Goal: Task Accomplishment & Management: Manage account settings

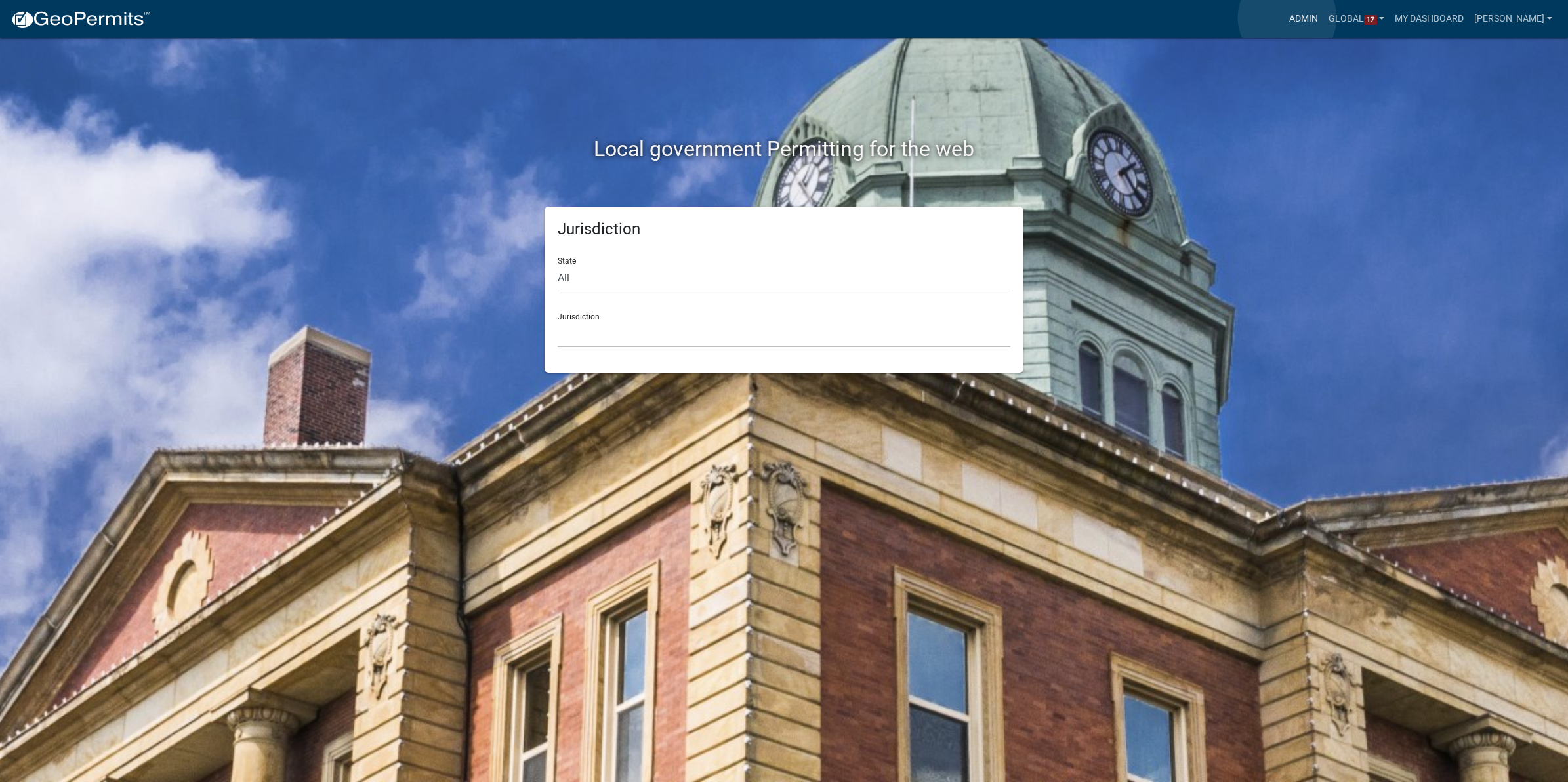
click at [1287, 18] on link "Admin" at bounding box center [1303, 19] width 39 height 25
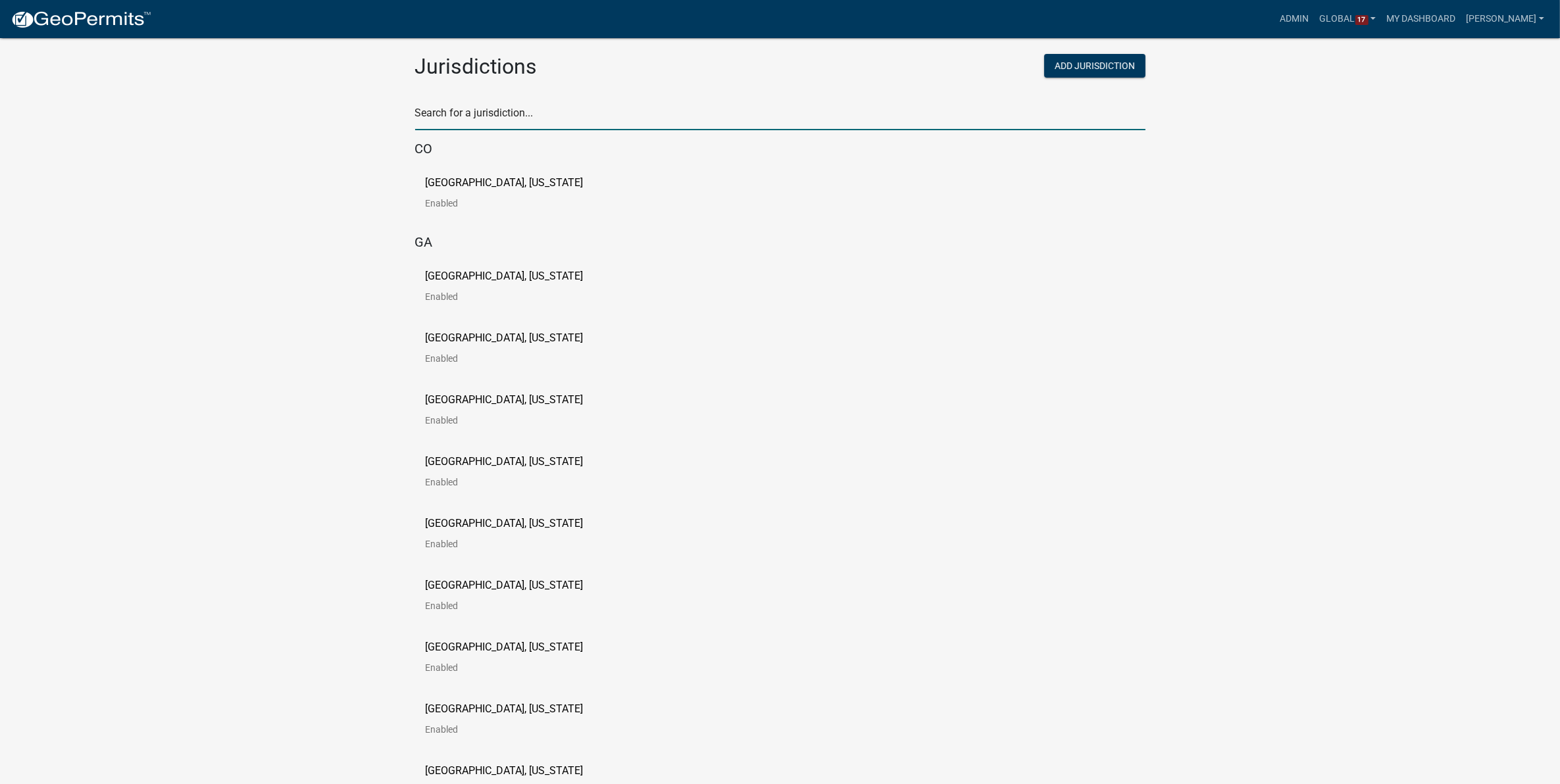
click at [621, 123] on input "text" at bounding box center [780, 117] width 731 height 27
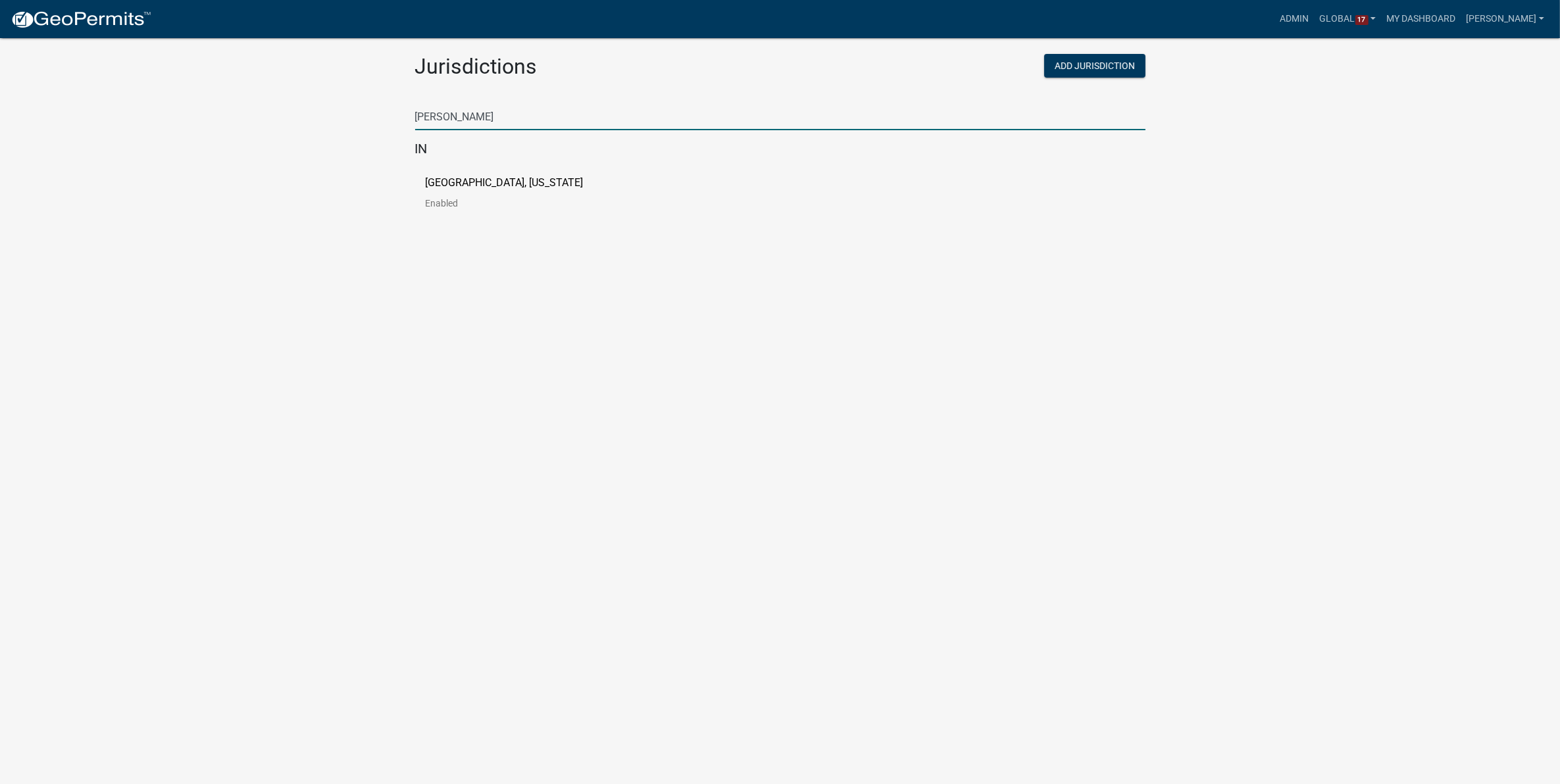
type input "[PERSON_NAME]"
click at [903, 278] on body "Internet Explorer does NOT work with GeoPermits. Get a new browser for more sec…" at bounding box center [780, 407] width 1560 height 784
click at [489, 167] on div "[GEOGRAPHIC_DATA], [US_STATE] Enabled" at bounding box center [780, 197] width 731 height 62
click at [478, 177] on p "[GEOGRAPHIC_DATA], [US_STATE]" at bounding box center [504, 182] width 158 height 11
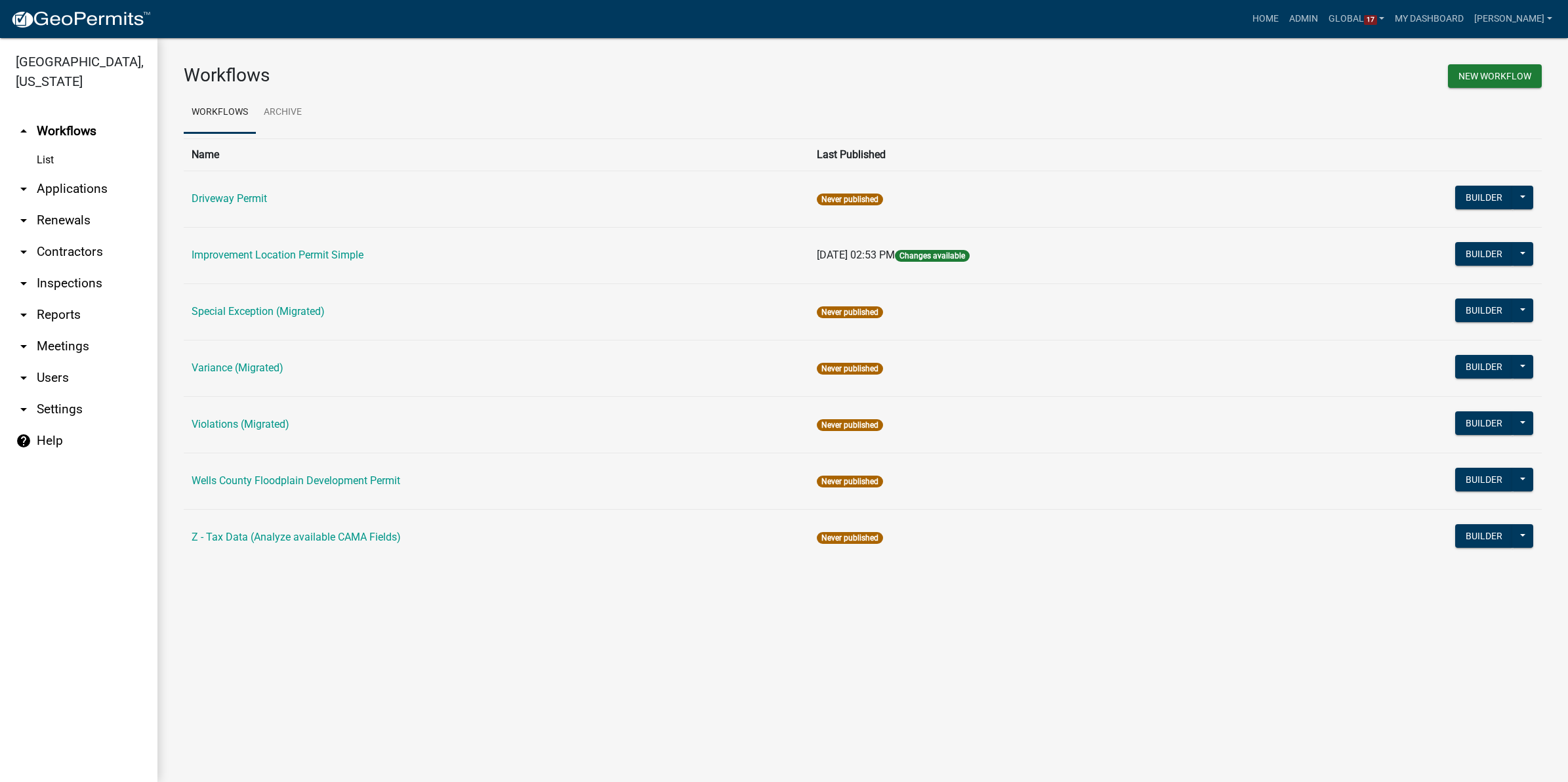
click at [87, 173] on link "arrow_drop_down Applications" at bounding box center [78, 188] width 158 height 32
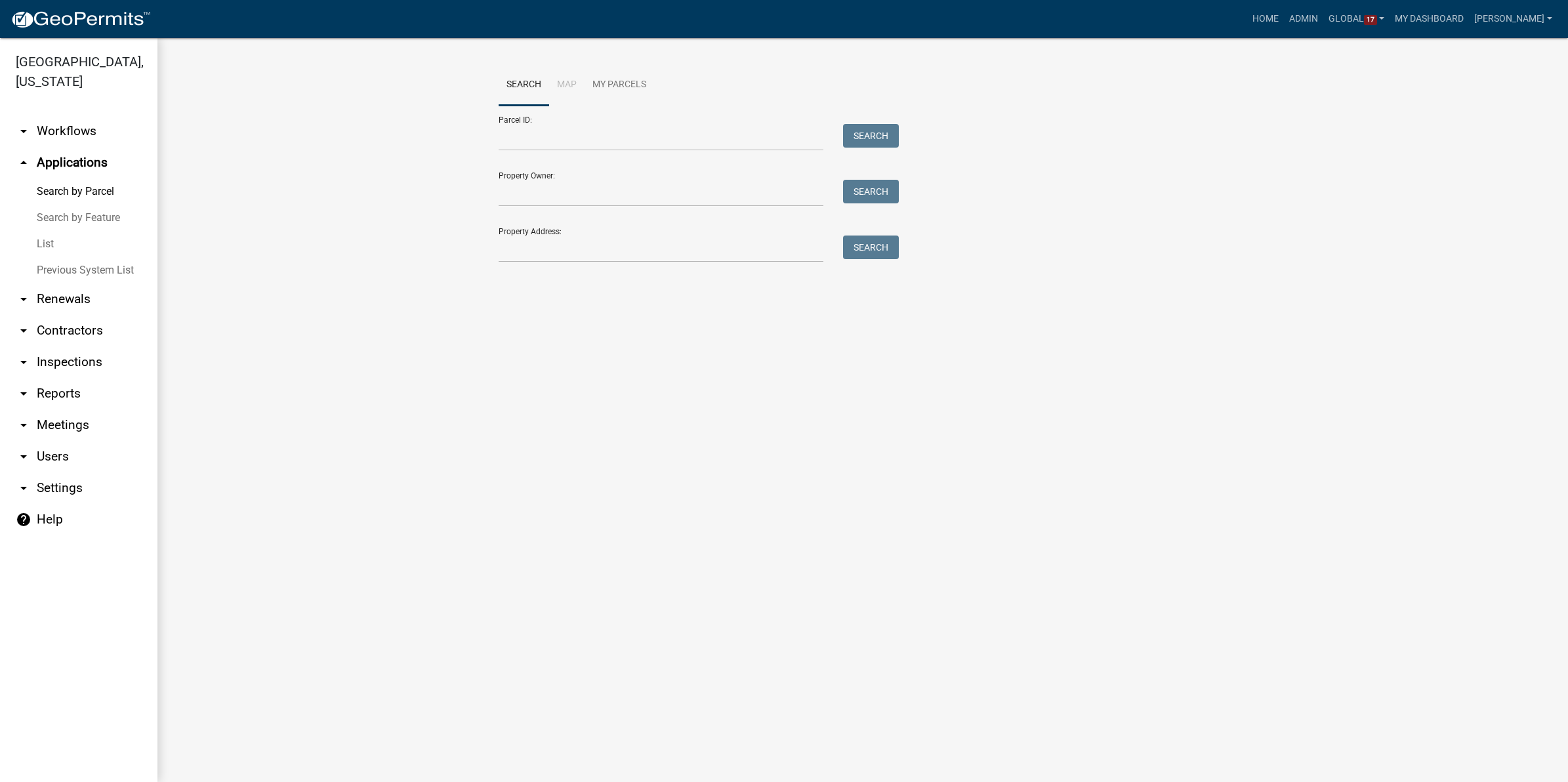
click at [47, 231] on link "List" at bounding box center [78, 244] width 158 height 26
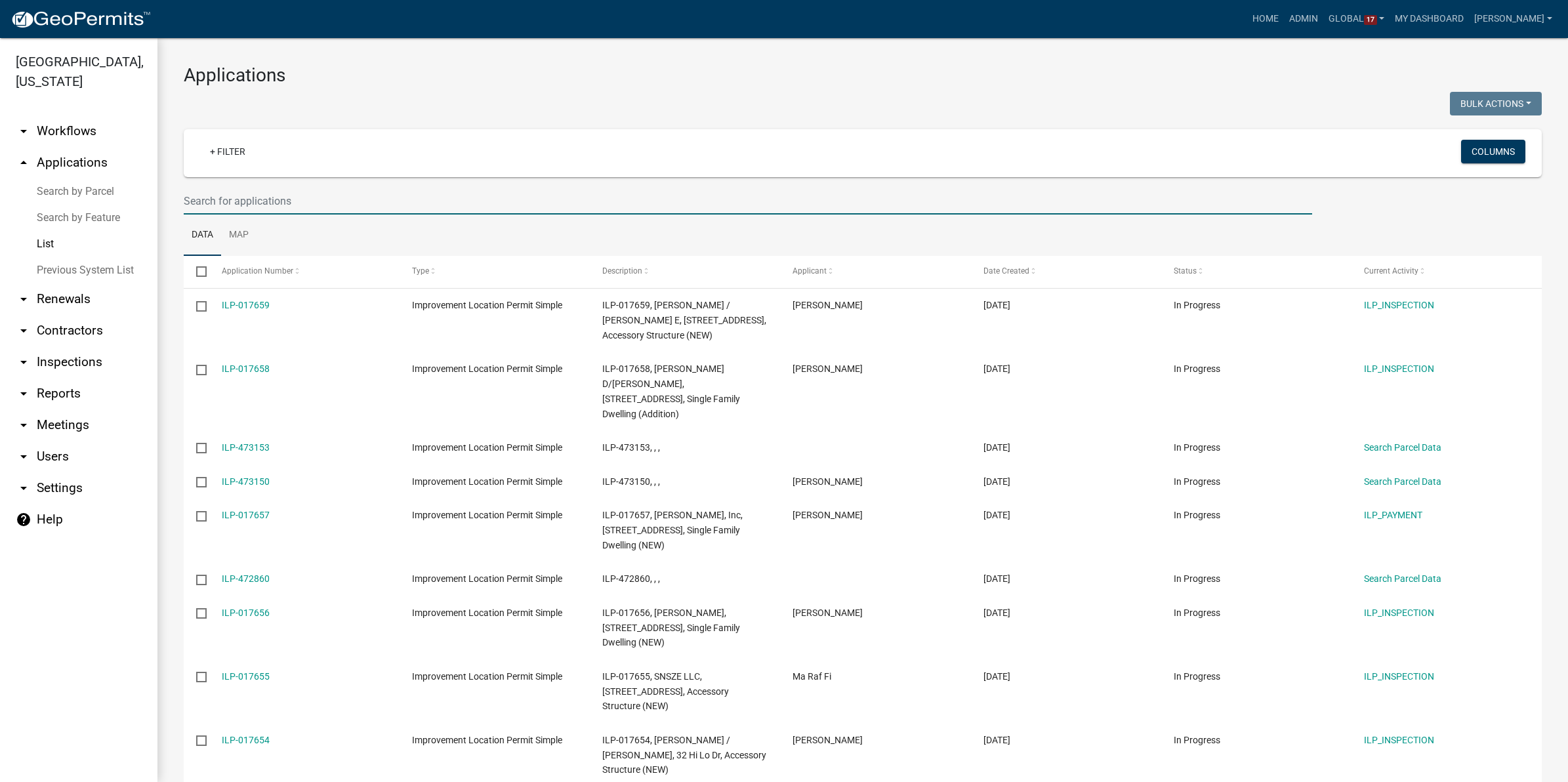
click at [221, 194] on input "text" at bounding box center [748, 201] width 1128 height 27
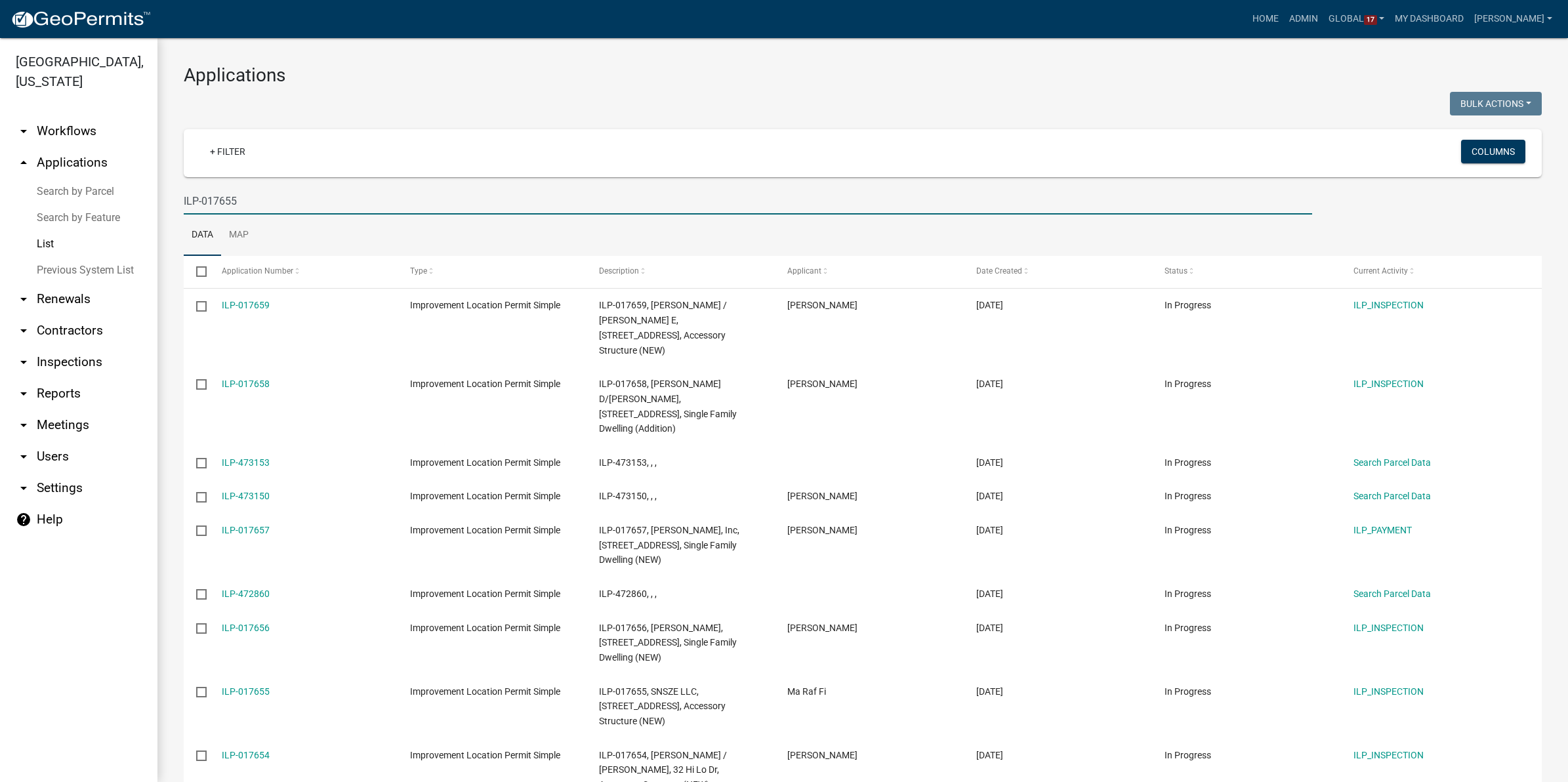
type input "ILP-017655"
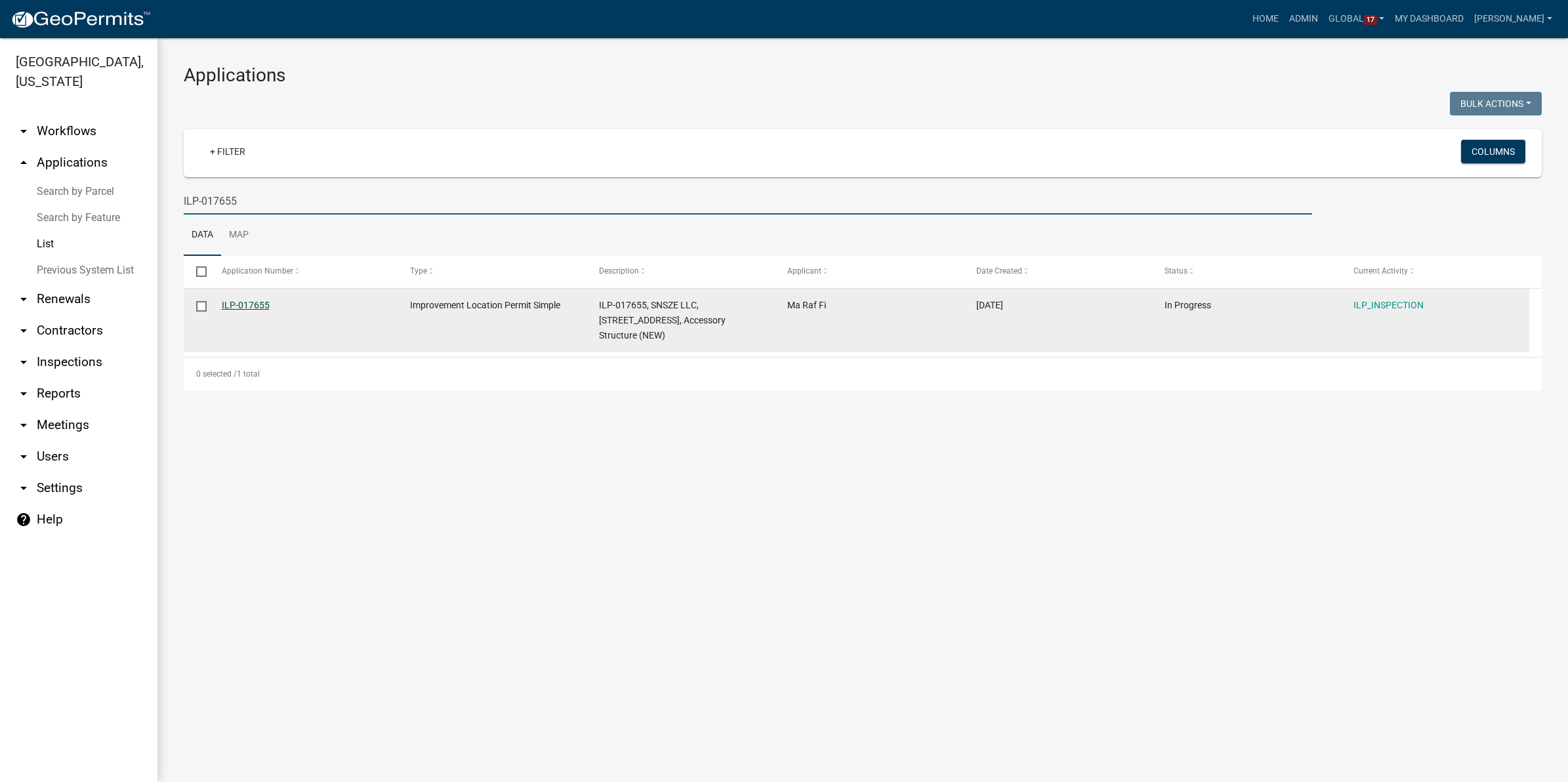
click at [241, 307] on link "ILP-017655" at bounding box center [246, 305] width 48 height 11
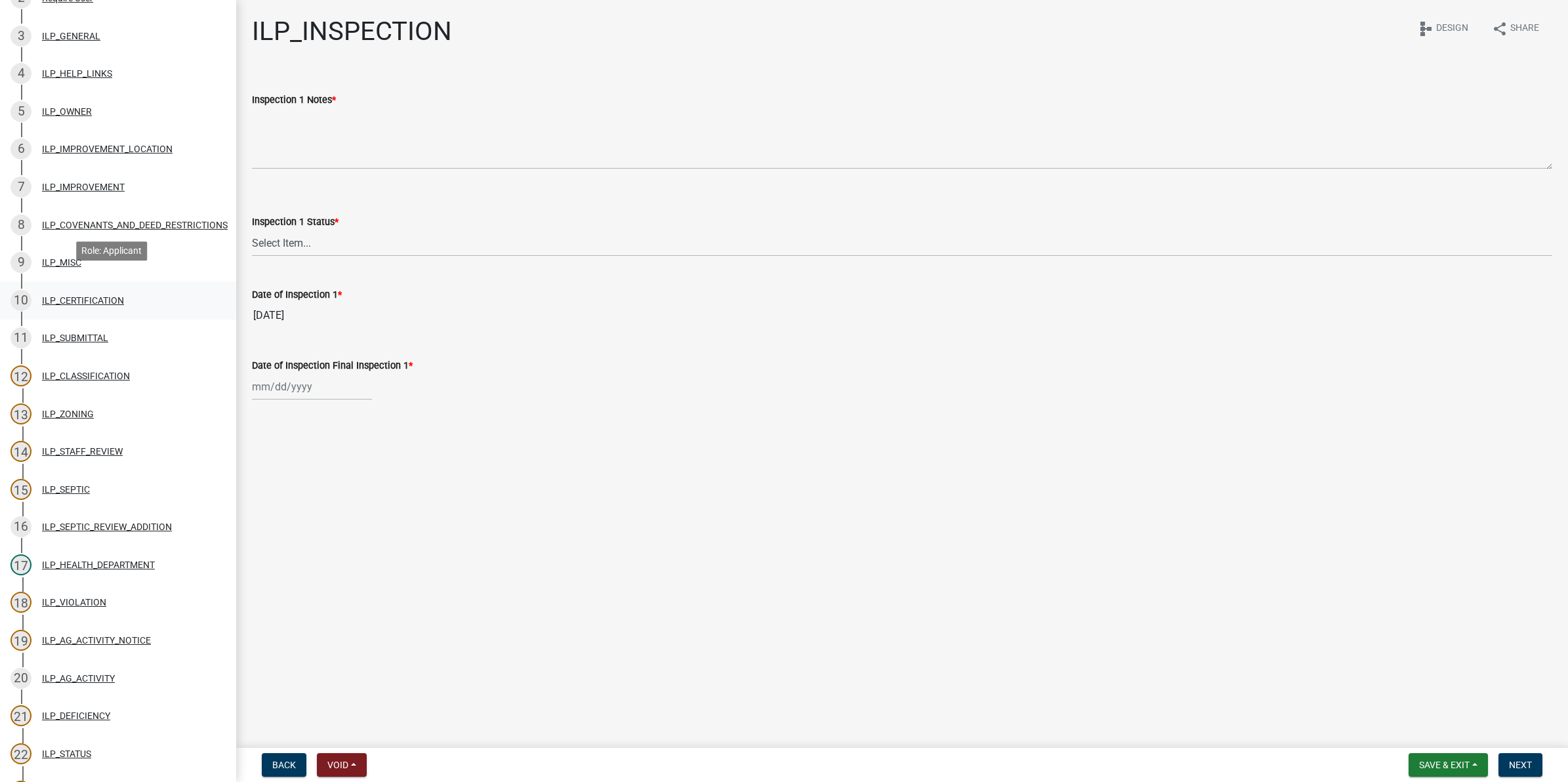
scroll to position [246, 0]
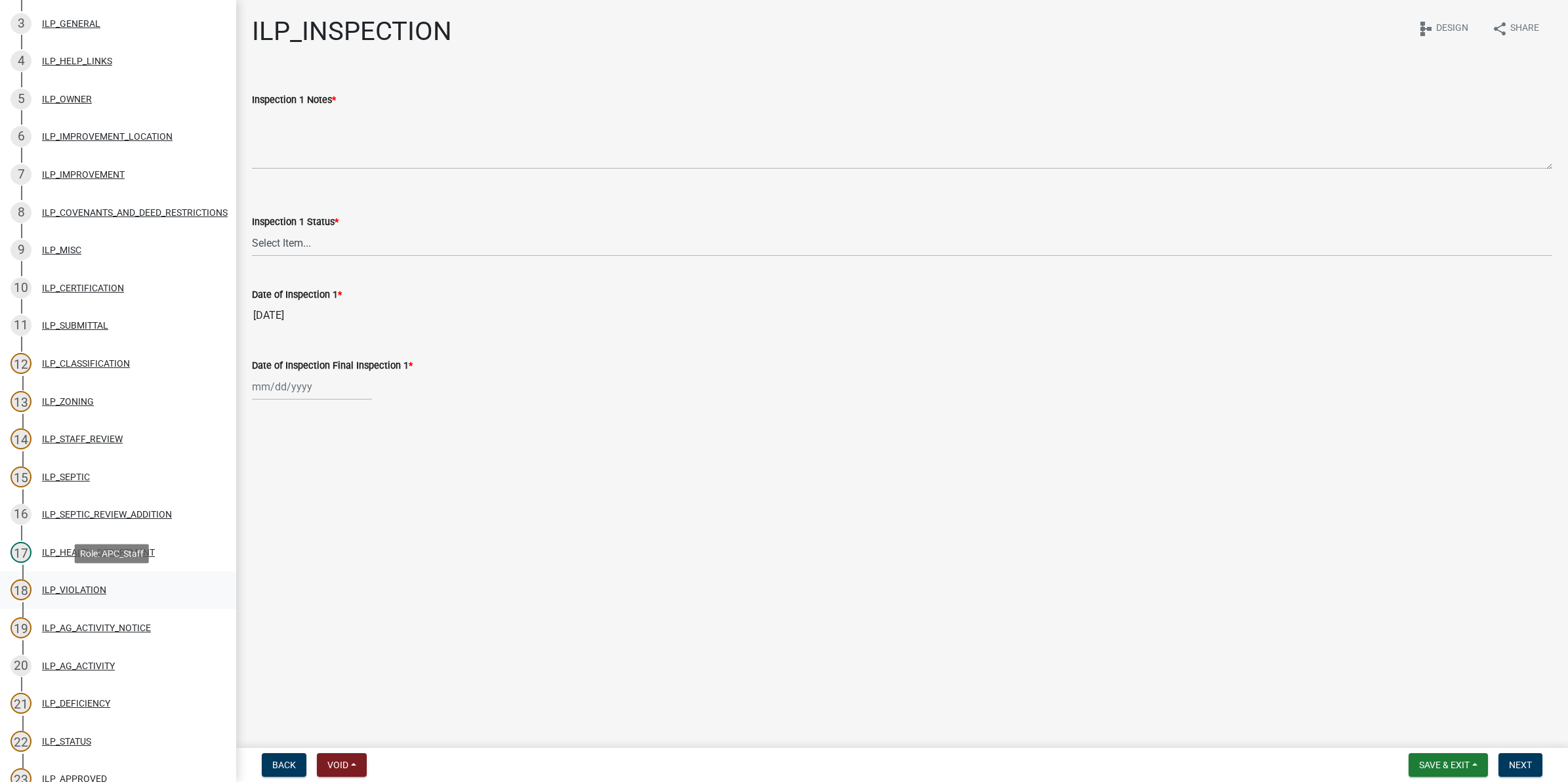
click at [70, 593] on div "ILP_VIOLATION" at bounding box center [74, 590] width 64 height 10
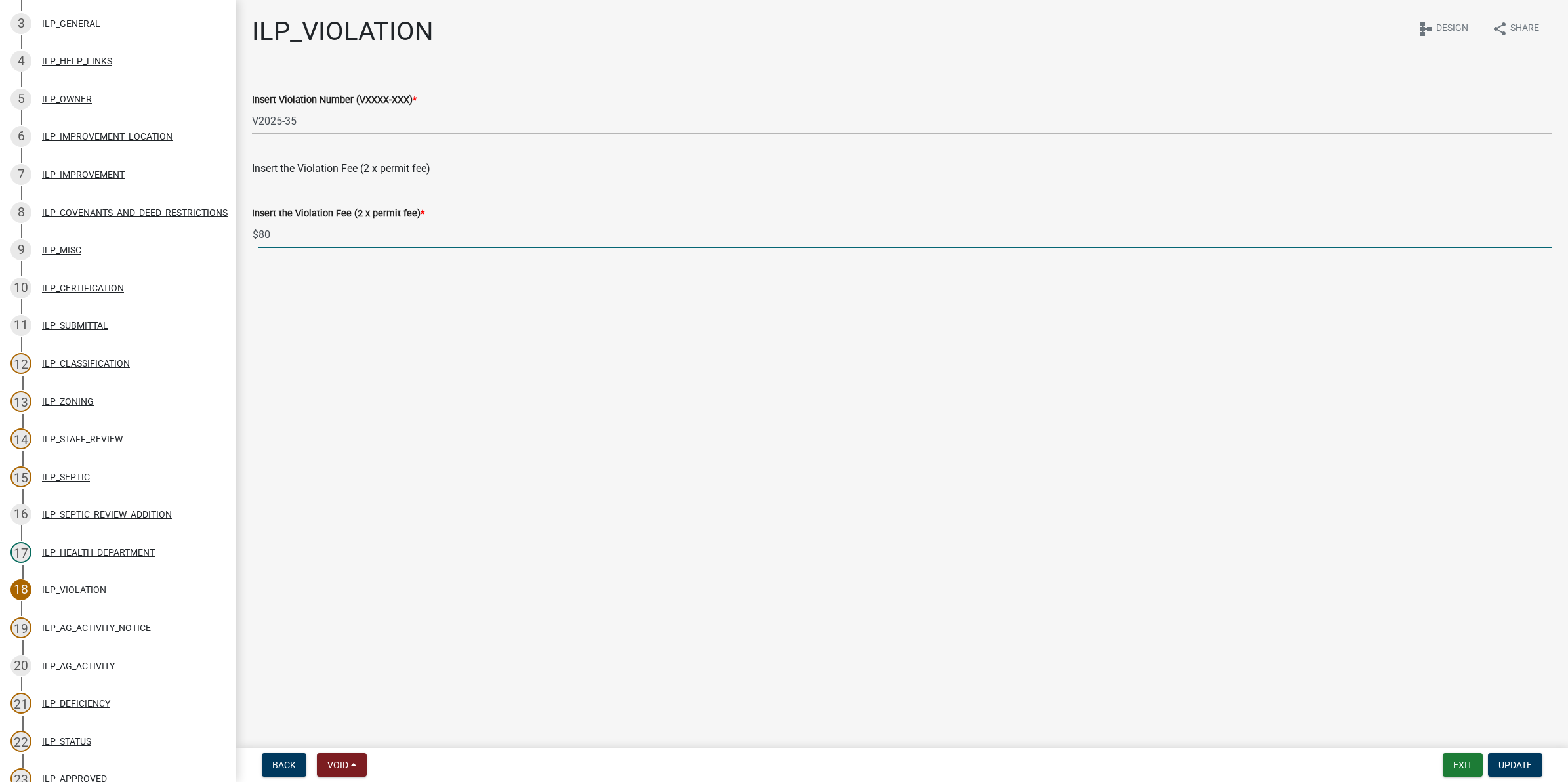
click at [342, 235] on input "80" at bounding box center [904, 234] width 1294 height 27
click at [1532, 766] on span "Update" at bounding box center [1514, 765] width 33 height 11
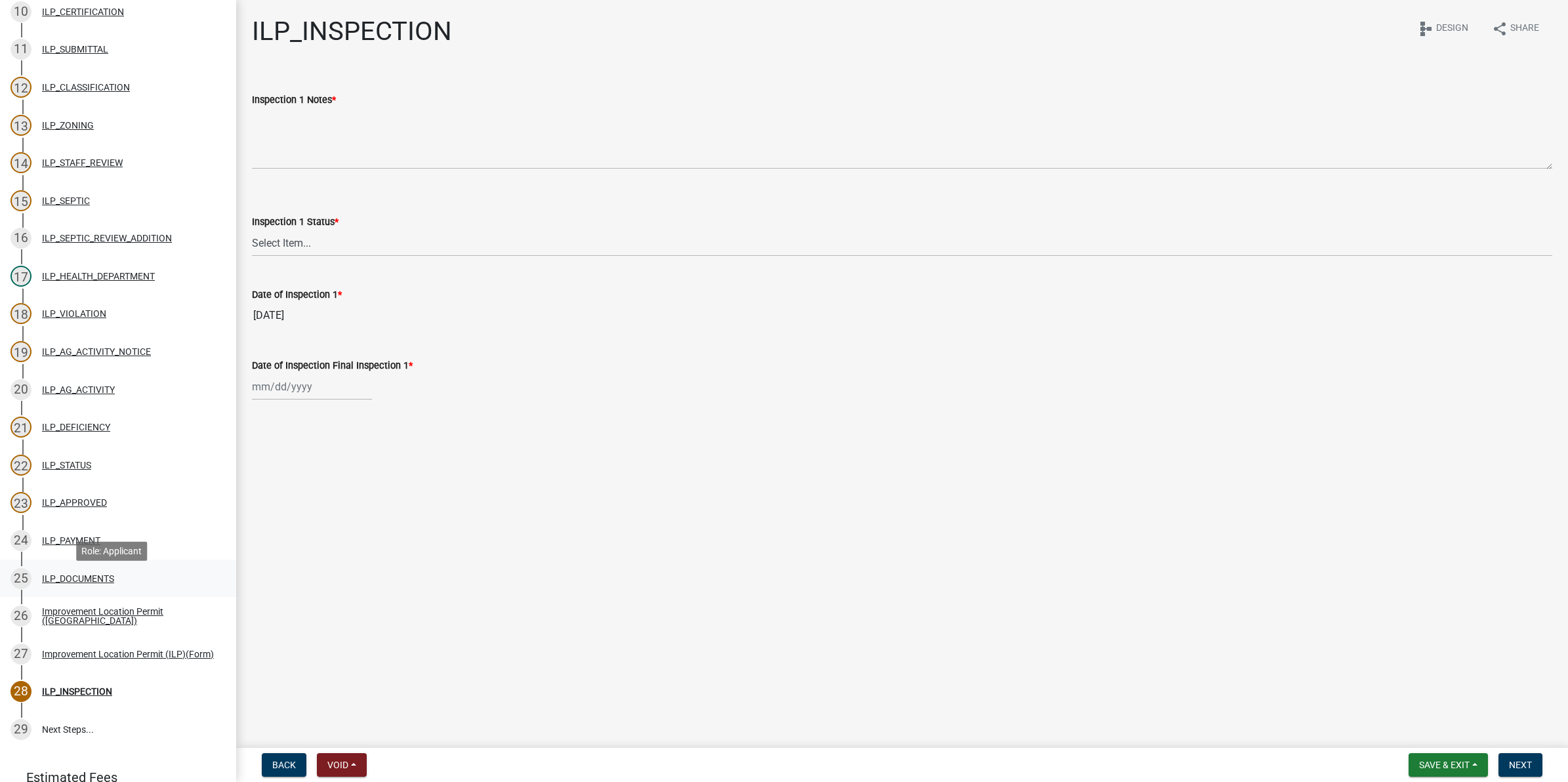
scroll to position [574, 0]
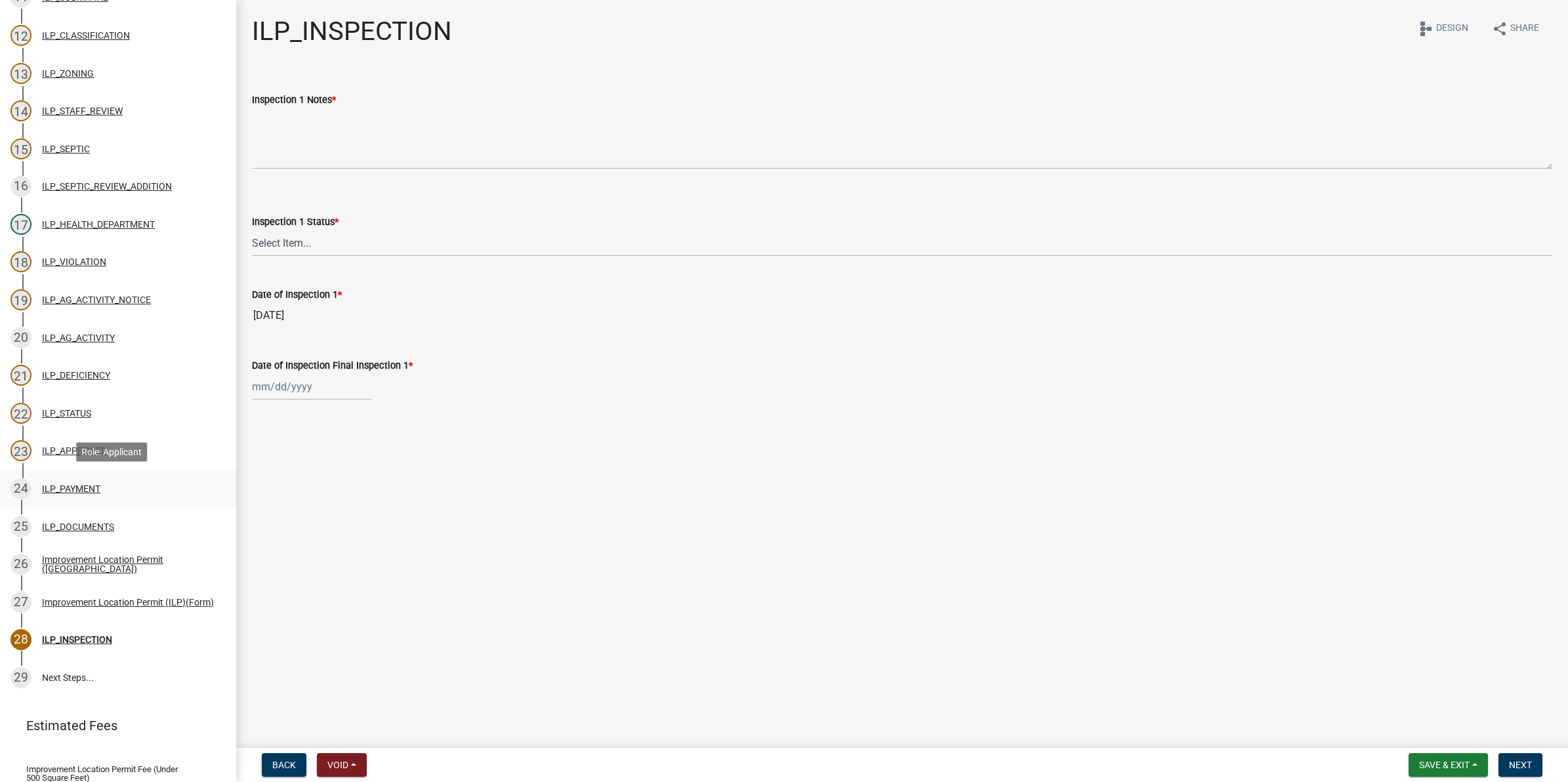
click at [66, 486] on div "ILP_PAYMENT" at bounding box center [71, 489] width 58 height 10
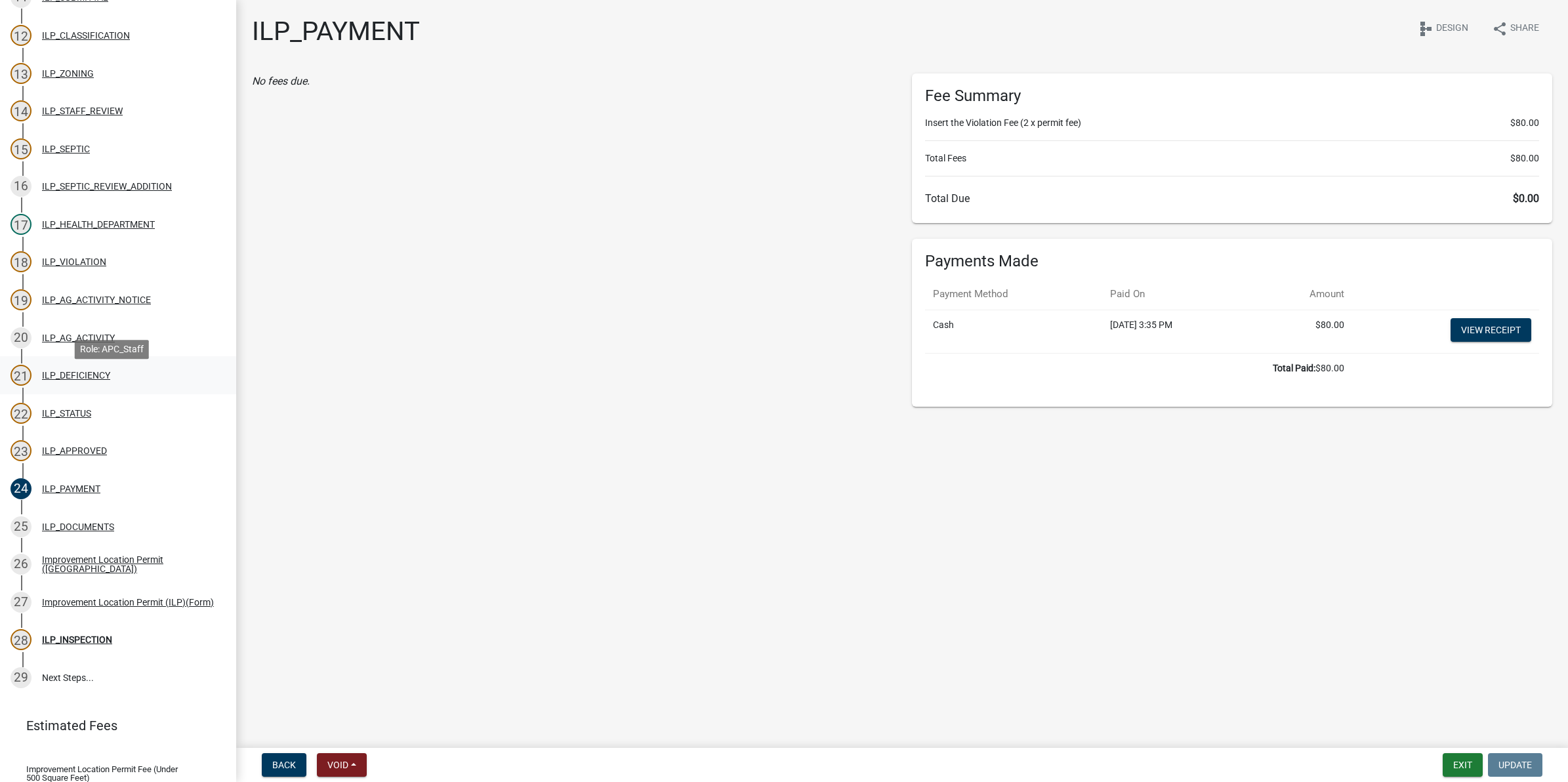
scroll to position [492, 0]
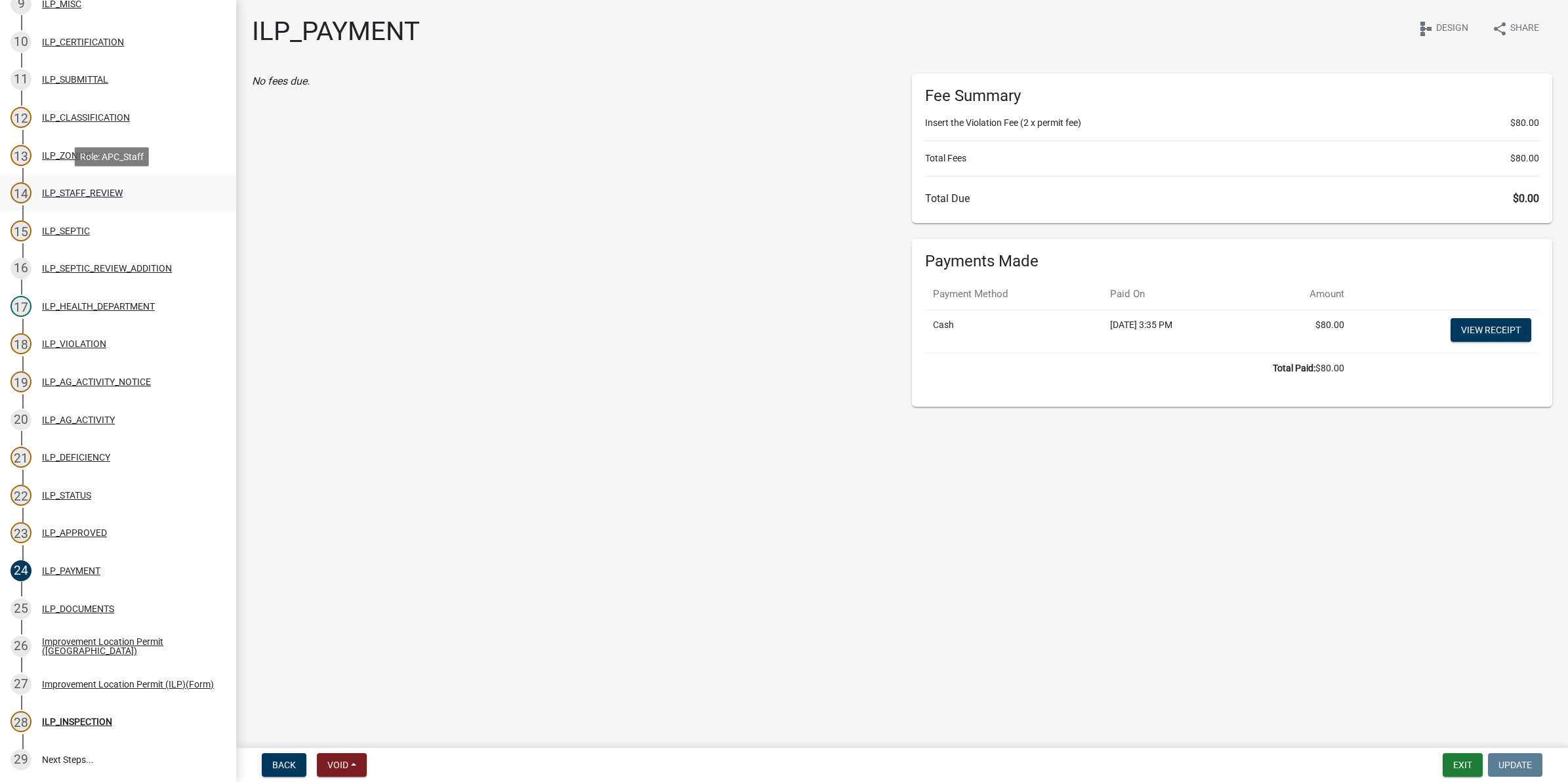
click at [87, 185] on div "14 ILP_STAFF_REVIEW" at bounding box center [113, 193] width 205 height 21
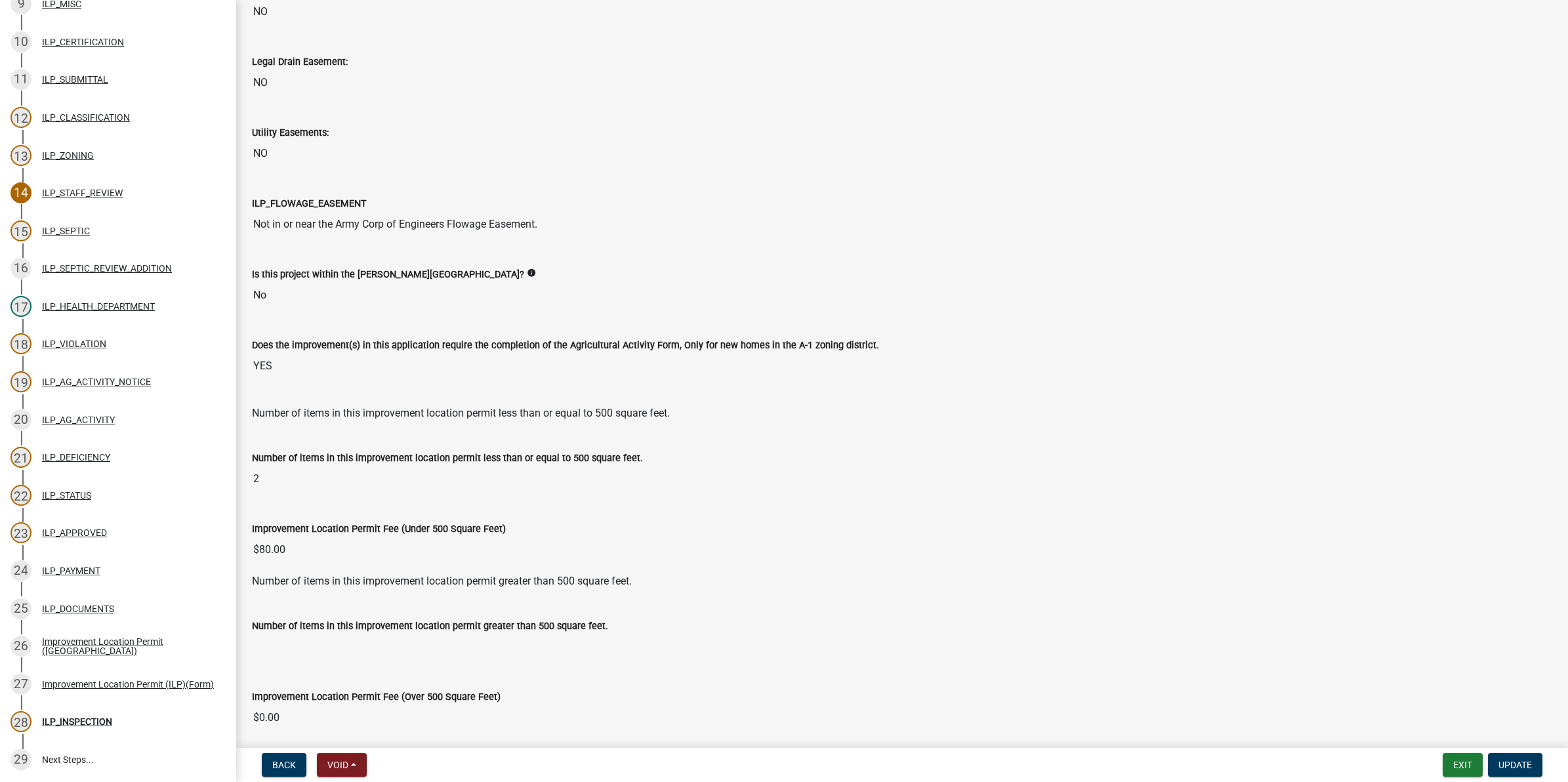
scroll to position [1230, 0]
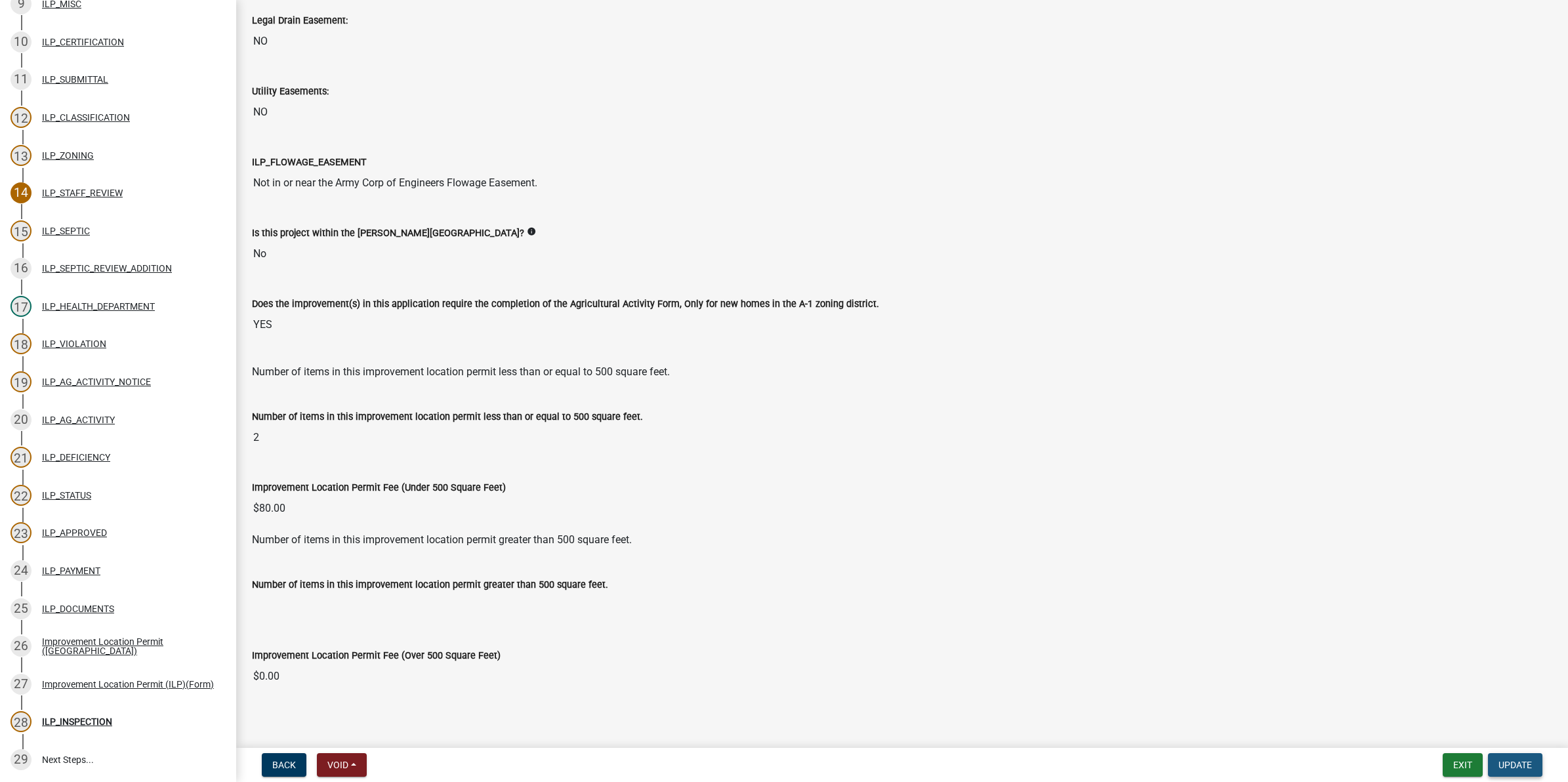
click at [1515, 762] on span "Update" at bounding box center [1514, 765] width 33 height 11
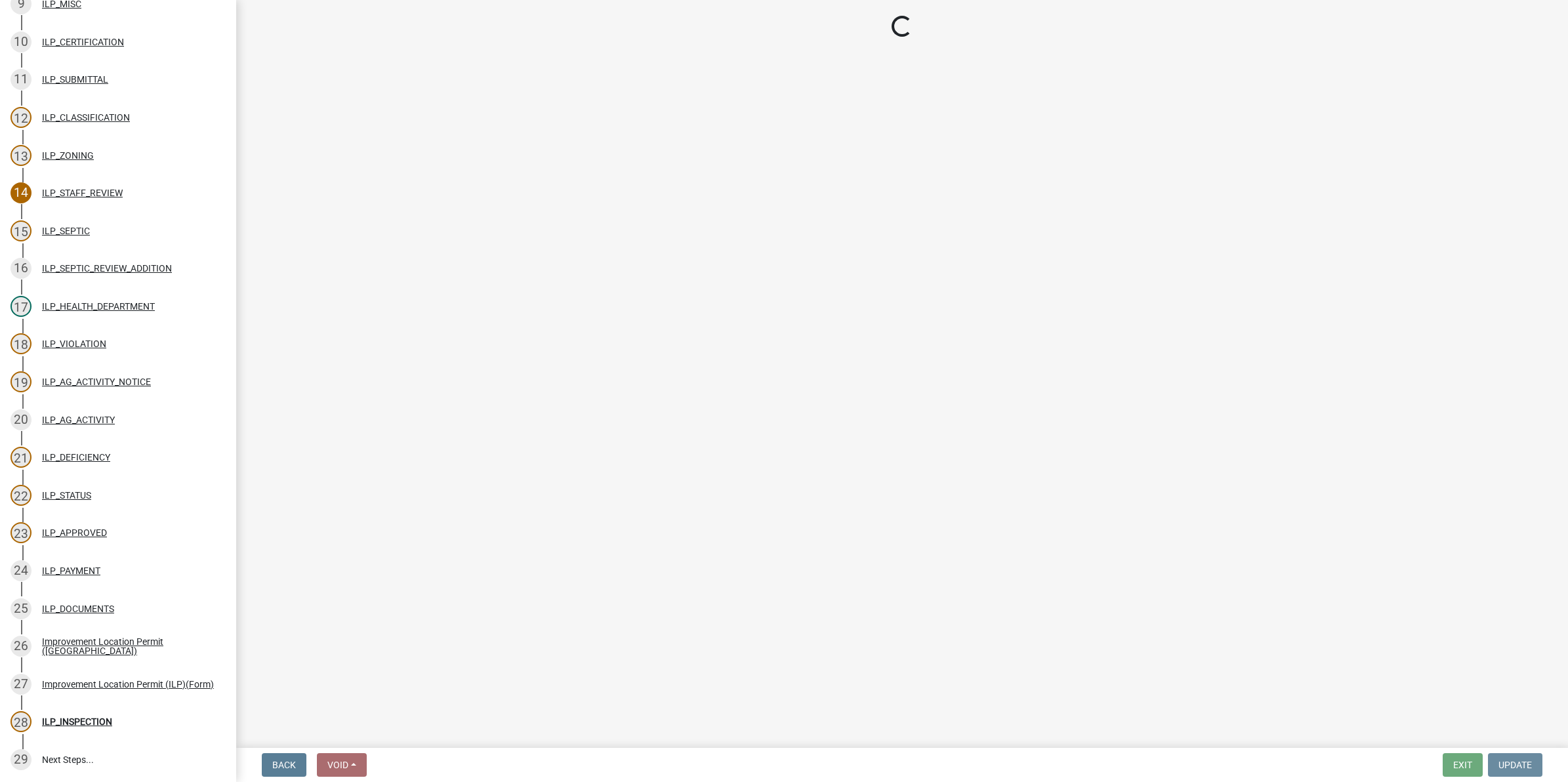
scroll to position [0, 0]
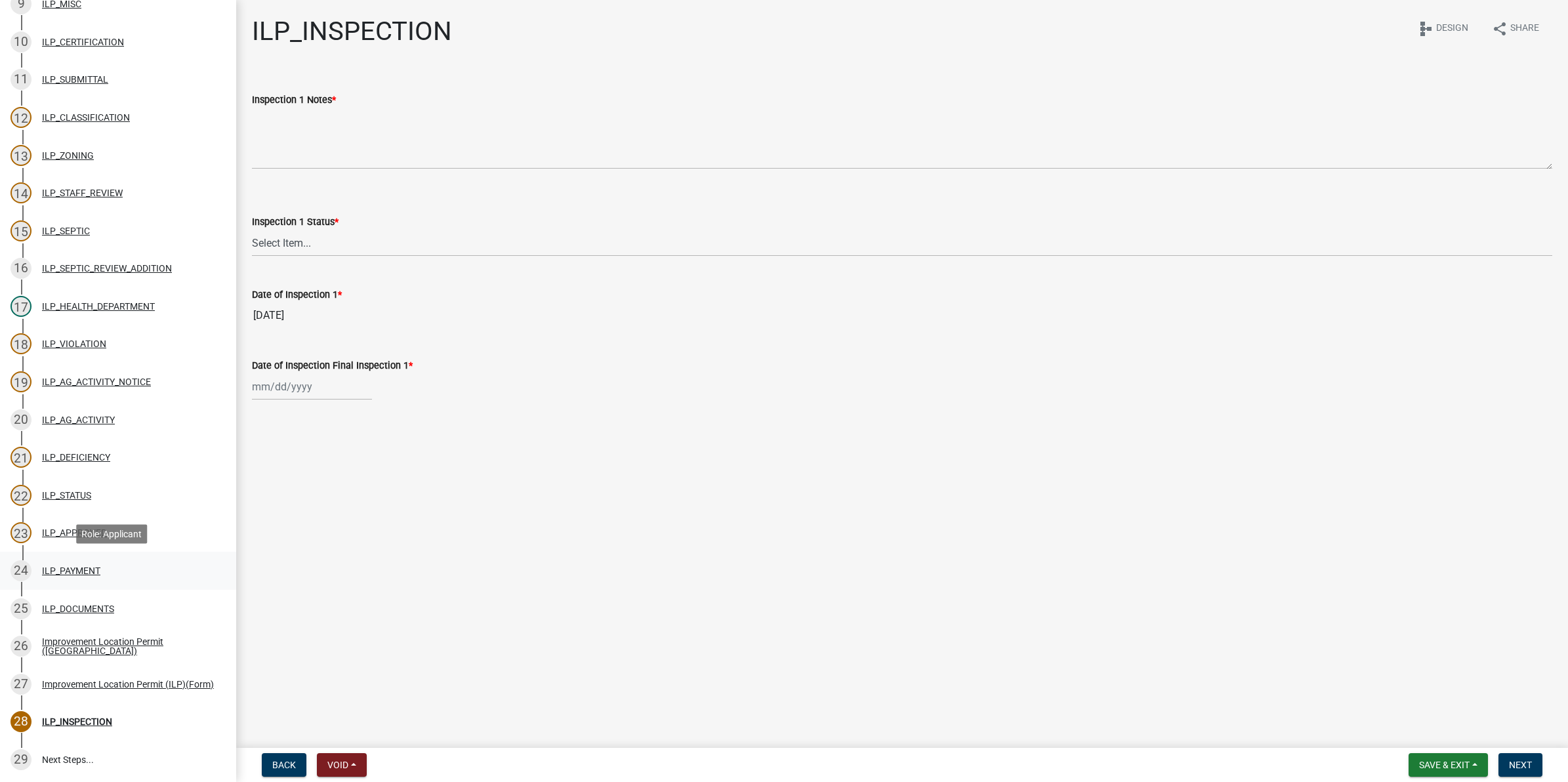
click at [72, 574] on div "ILP_PAYMENT" at bounding box center [71, 571] width 58 height 10
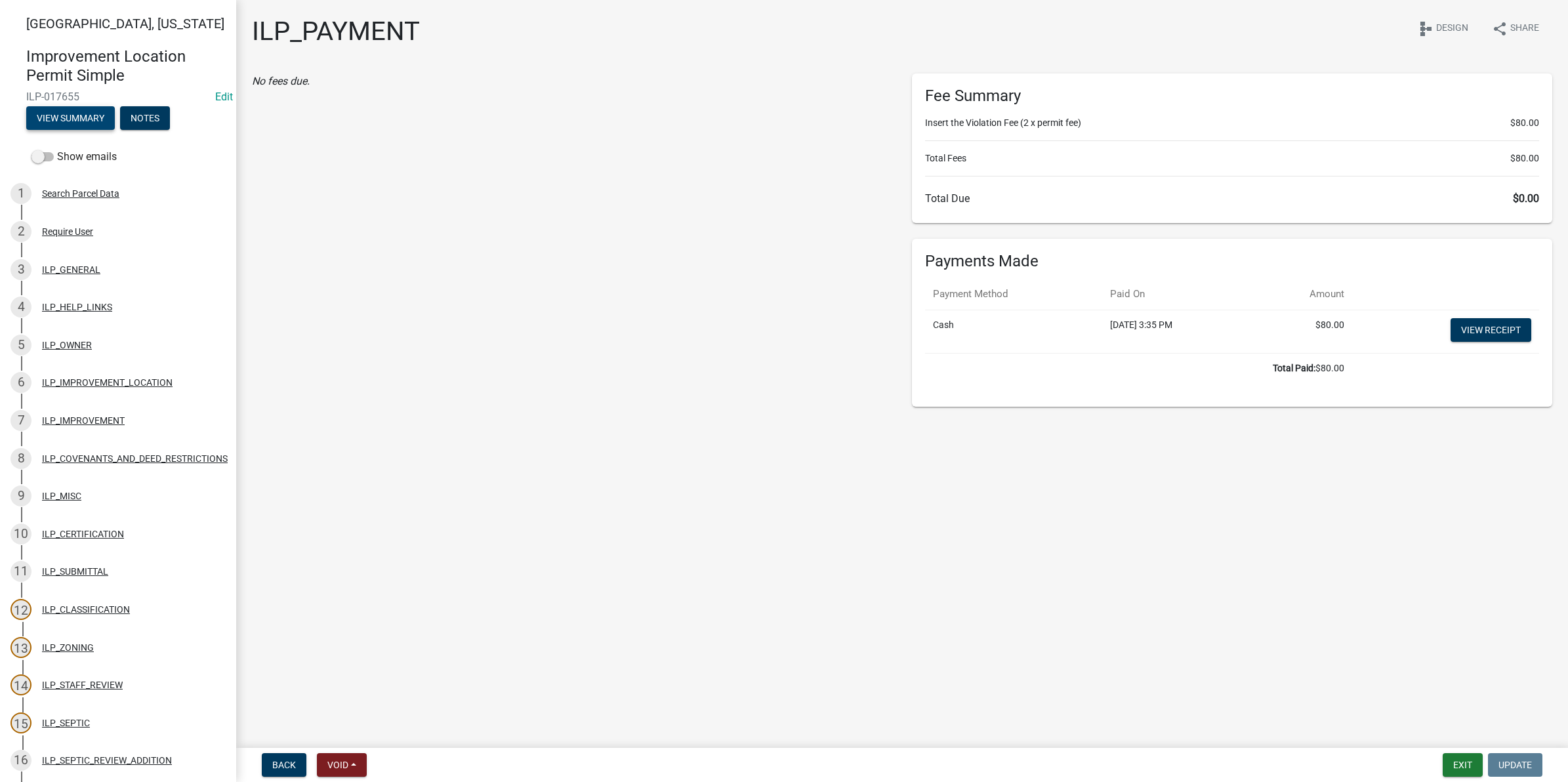
click at [76, 108] on button "View Summary" at bounding box center [70, 118] width 89 height 24
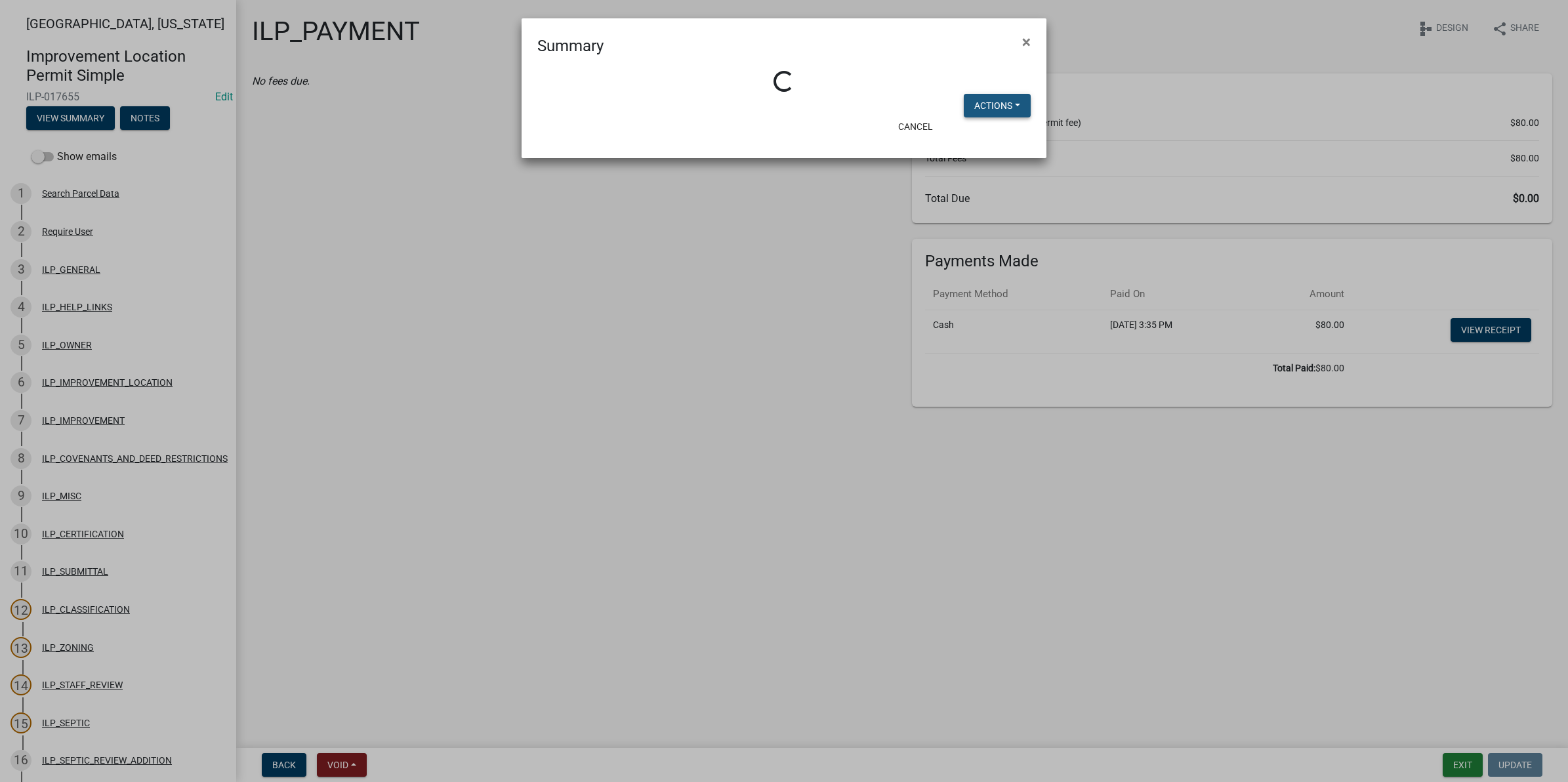
click at [1005, 108] on button "Actions" at bounding box center [997, 105] width 67 height 24
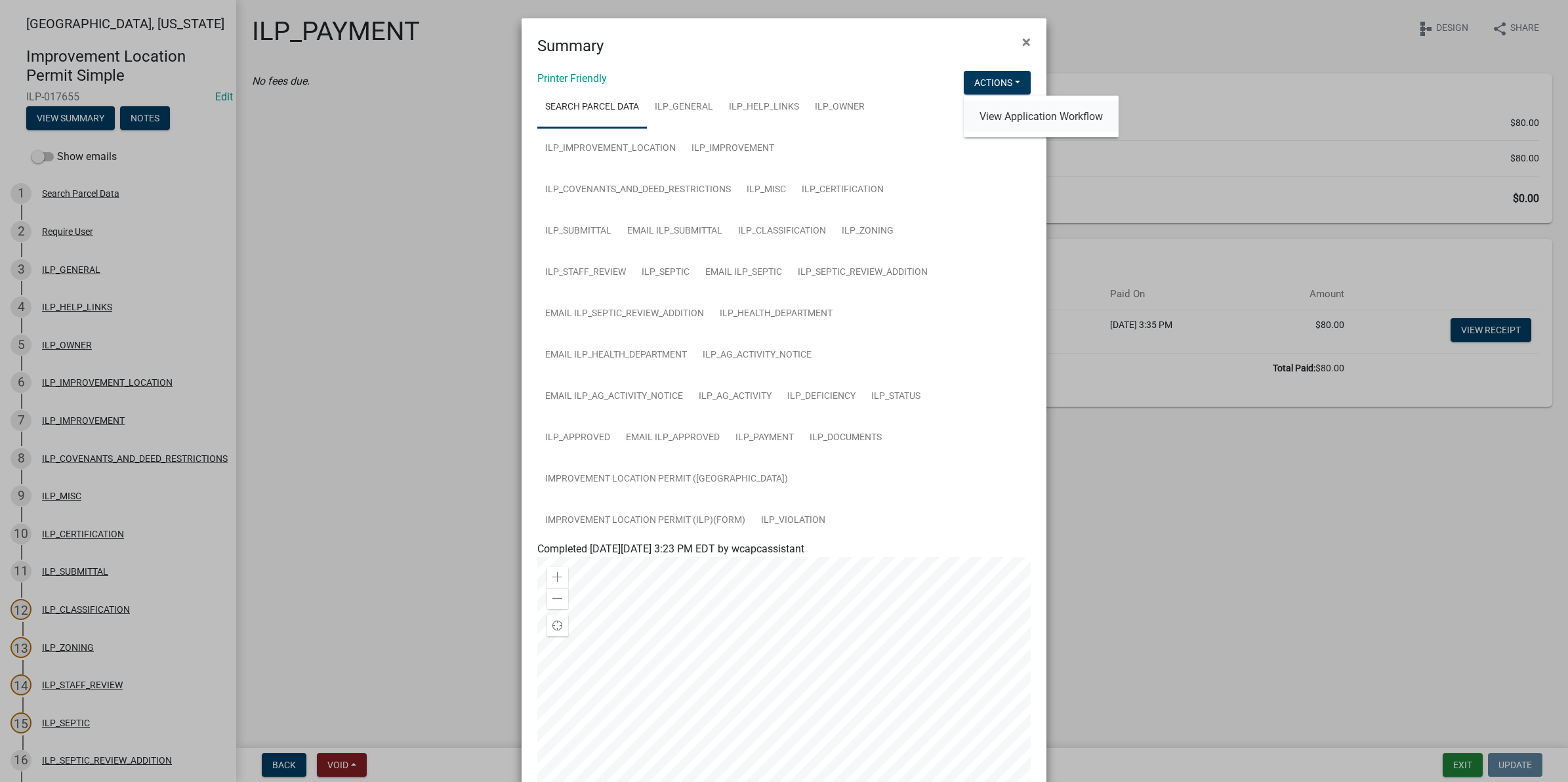
click at [992, 119] on link "View Application Workflow" at bounding box center [1041, 117] width 155 height 32
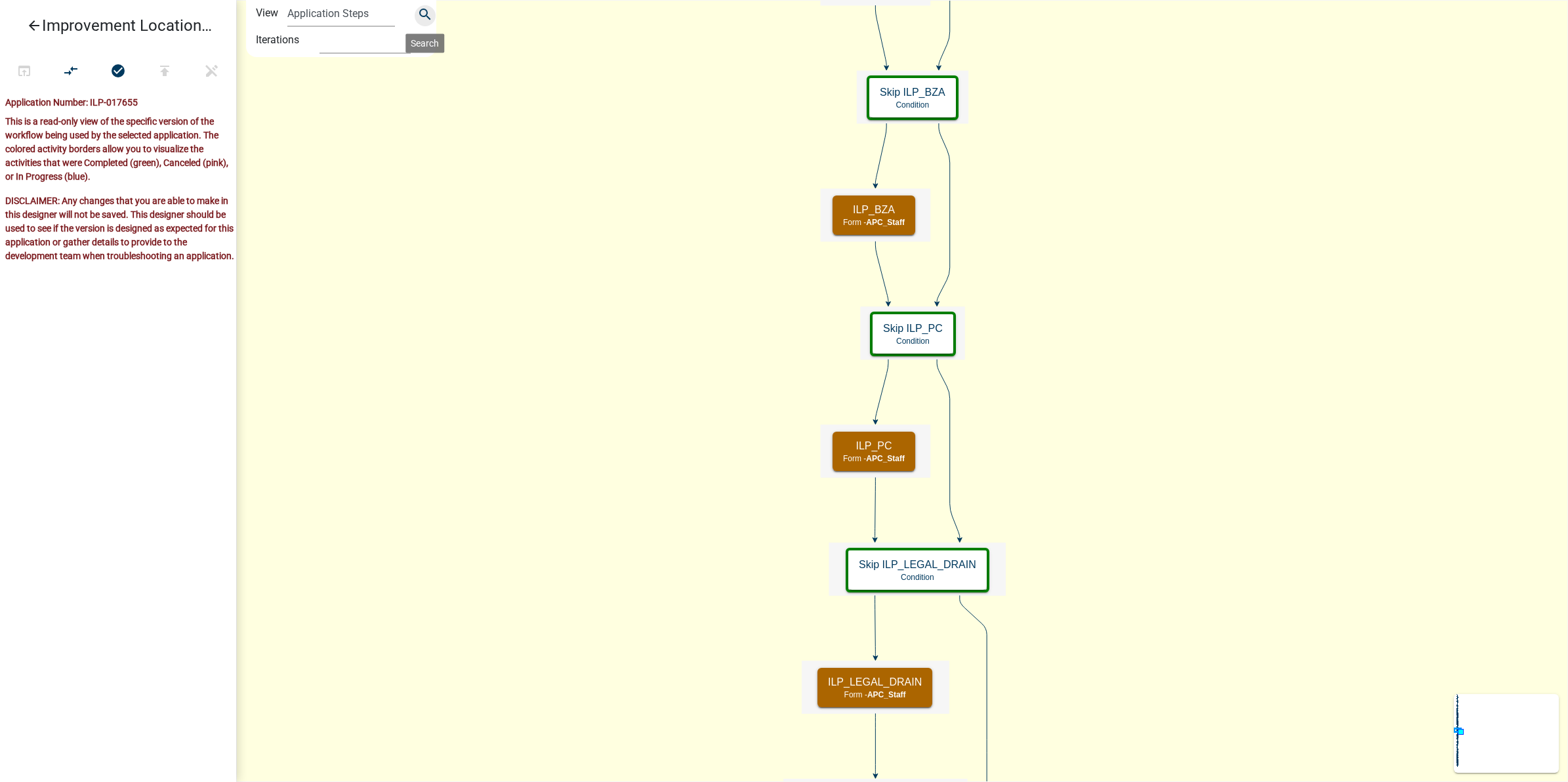
click at [424, 9] on icon "search" at bounding box center [425, 15] width 15 height 18
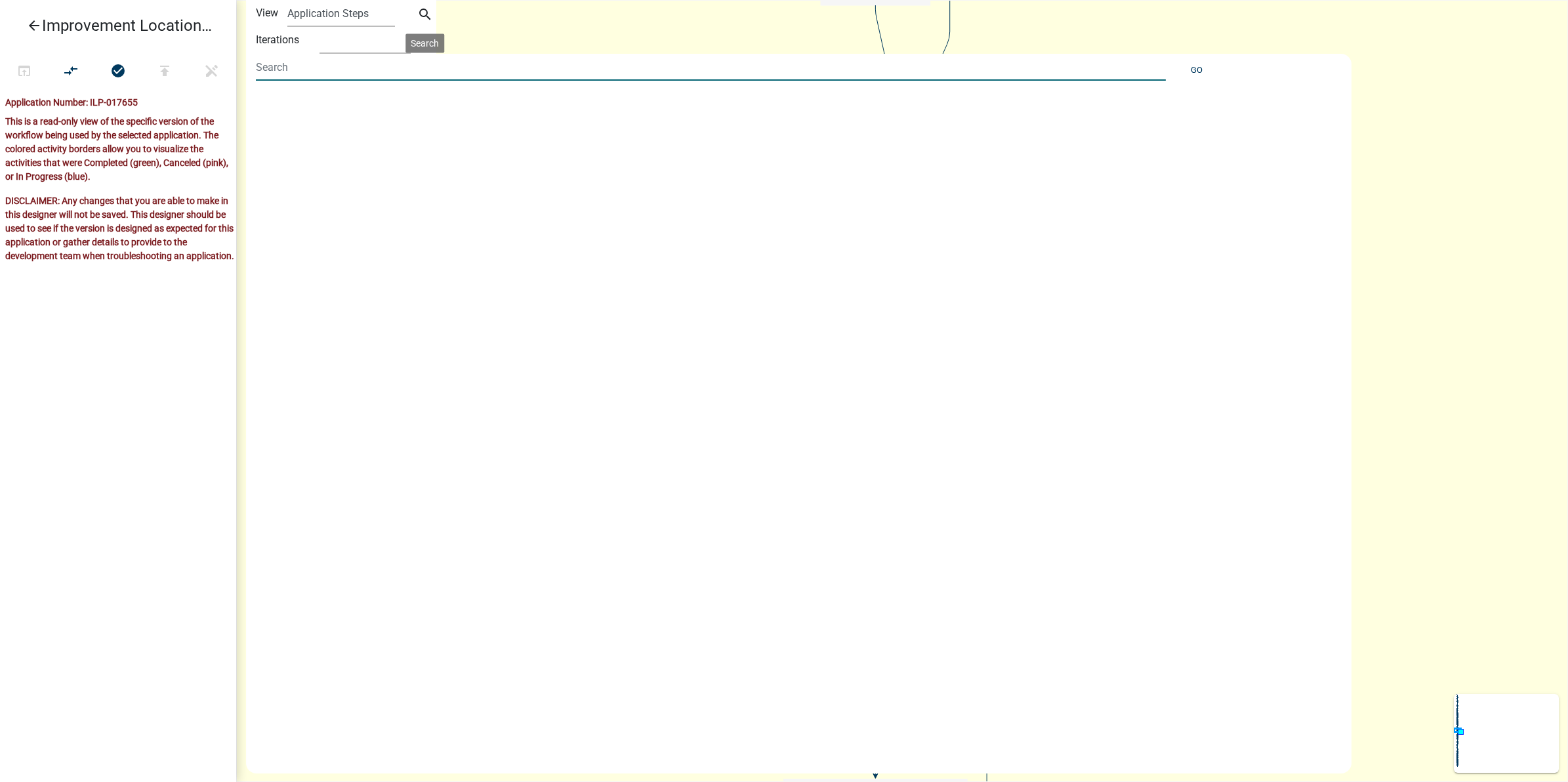
click at [388, 66] on input at bounding box center [711, 67] width 910 height 27
type input "fee"
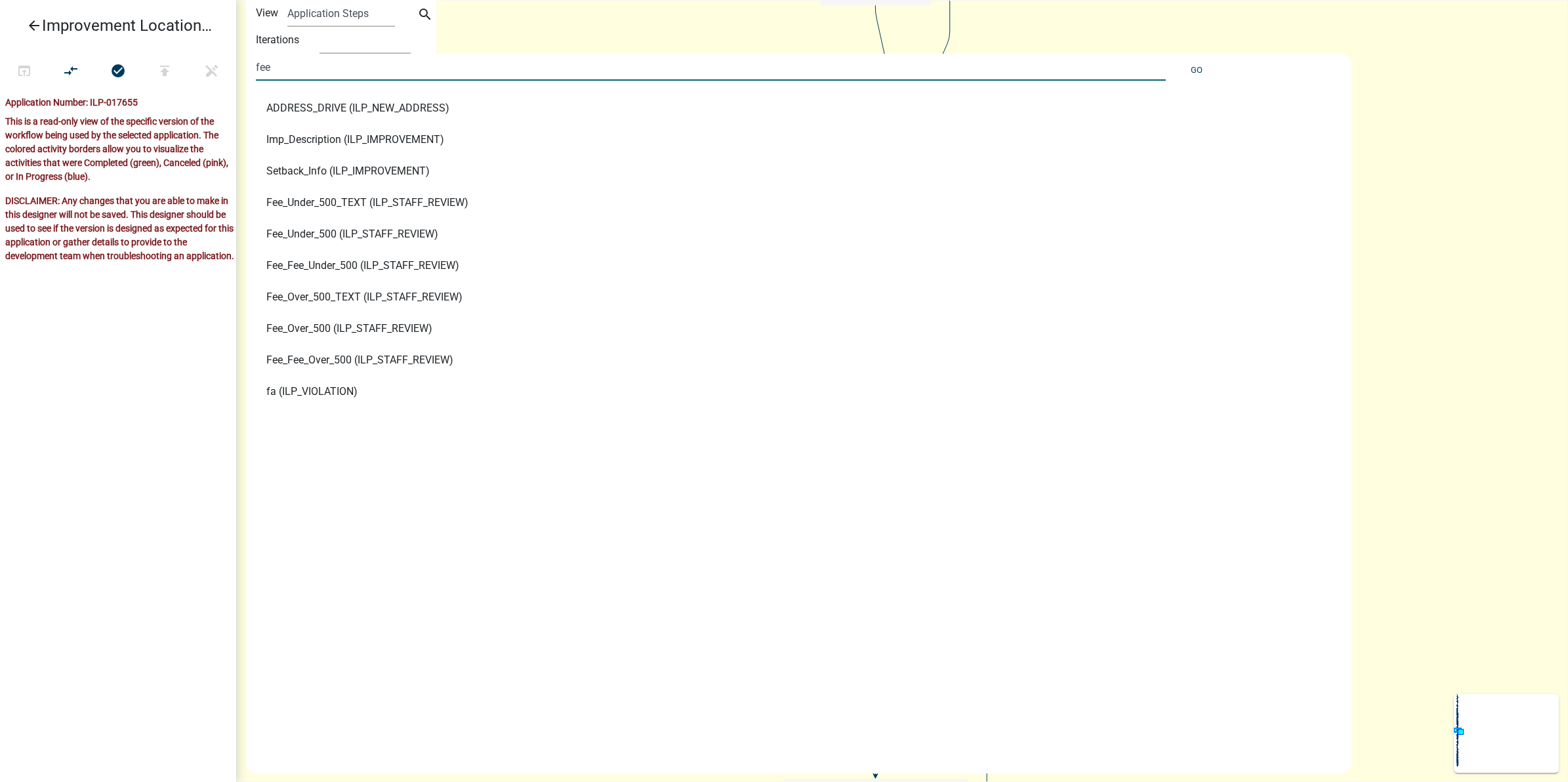
click at [384, 515] on div "ADDRESS_DRIVE (ILP_NEW_ADDRESS) Imp_Description (ILP_IMPROVEMENT) Setback_Info …" at bounding box center [781, 415] width 1071 height 645
click at [323, 388] on span "fa (ILP_VIOLATION)" at bounding box center [312, 391] width 91 height 11
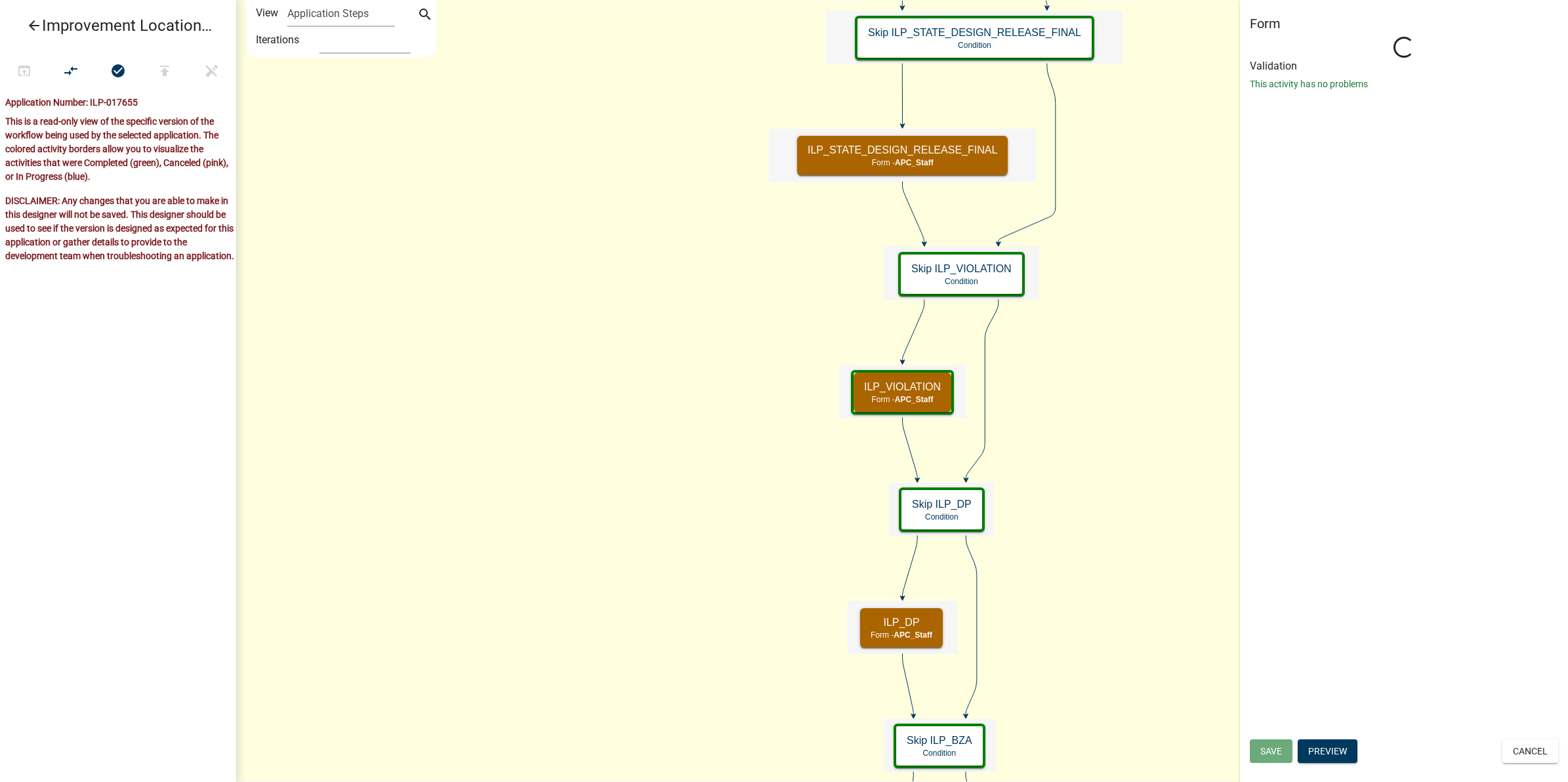
select select "46350186-B954-4F47-B067-A755A4596C6F"
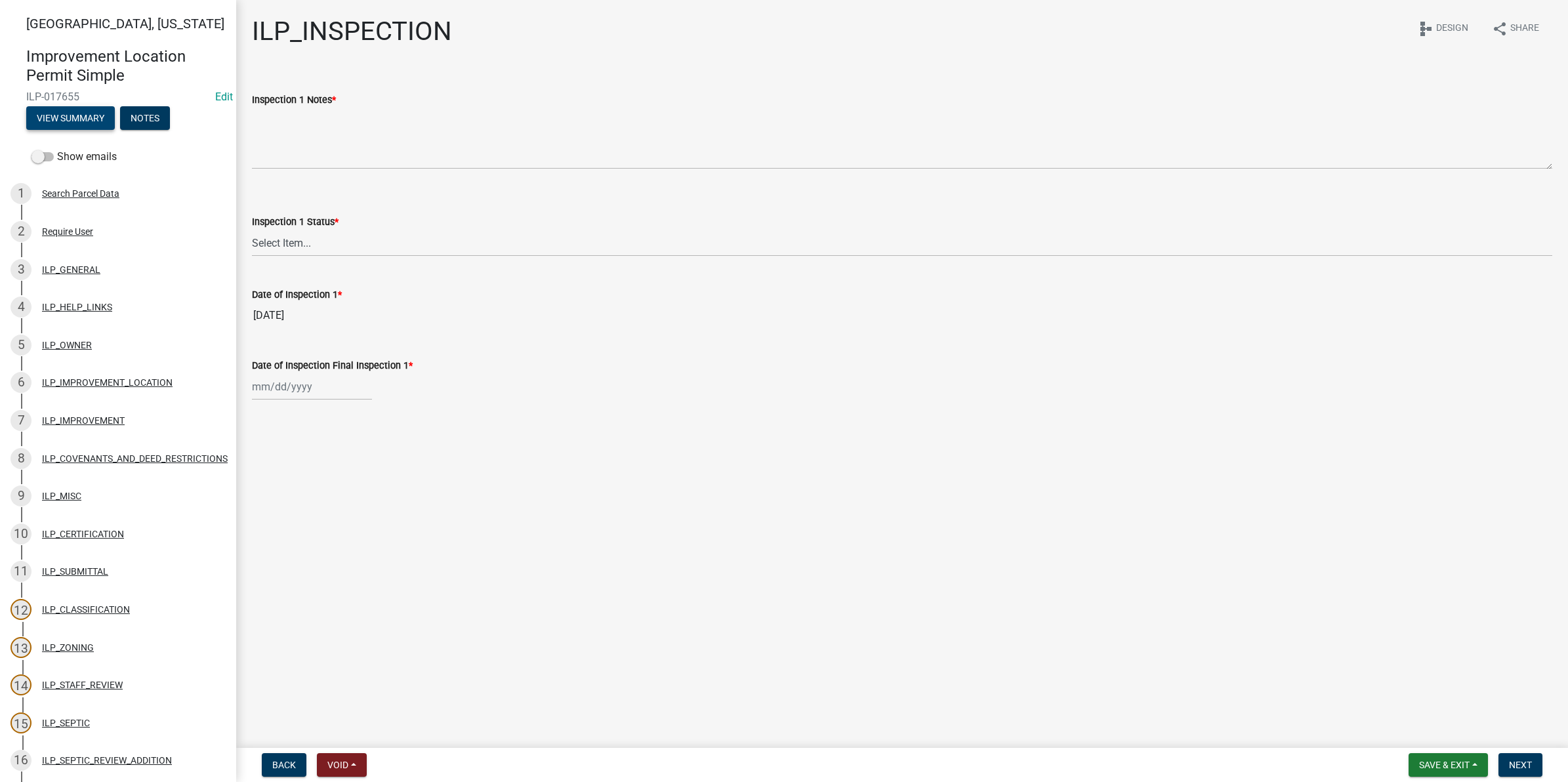
click at [82, 117] on button "View Summary" at bounding box center [70, 118] width 89 height 24
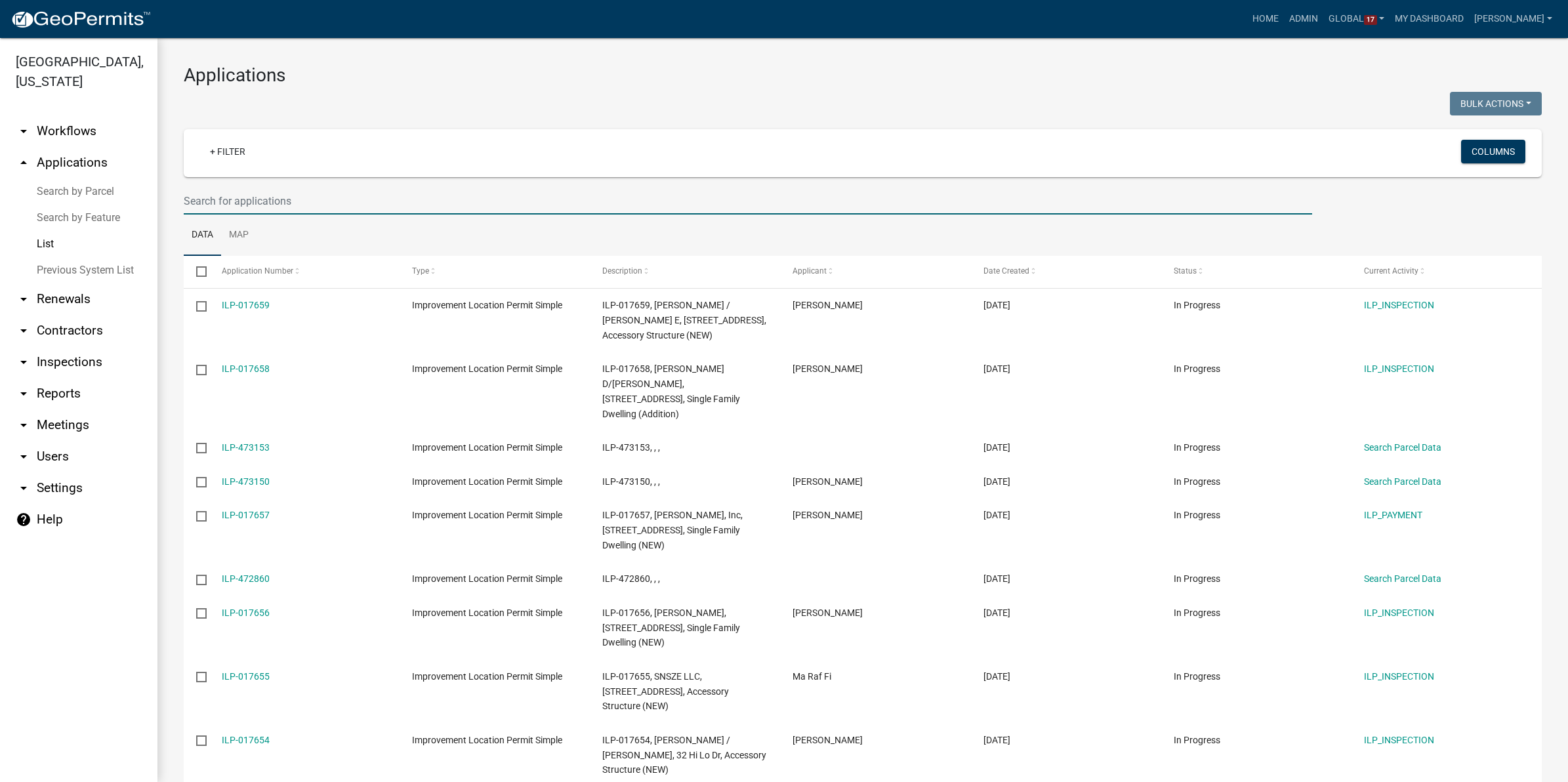
click at [286, 198] on input "text" at bounding box center [748, 201] width 1128 height 27
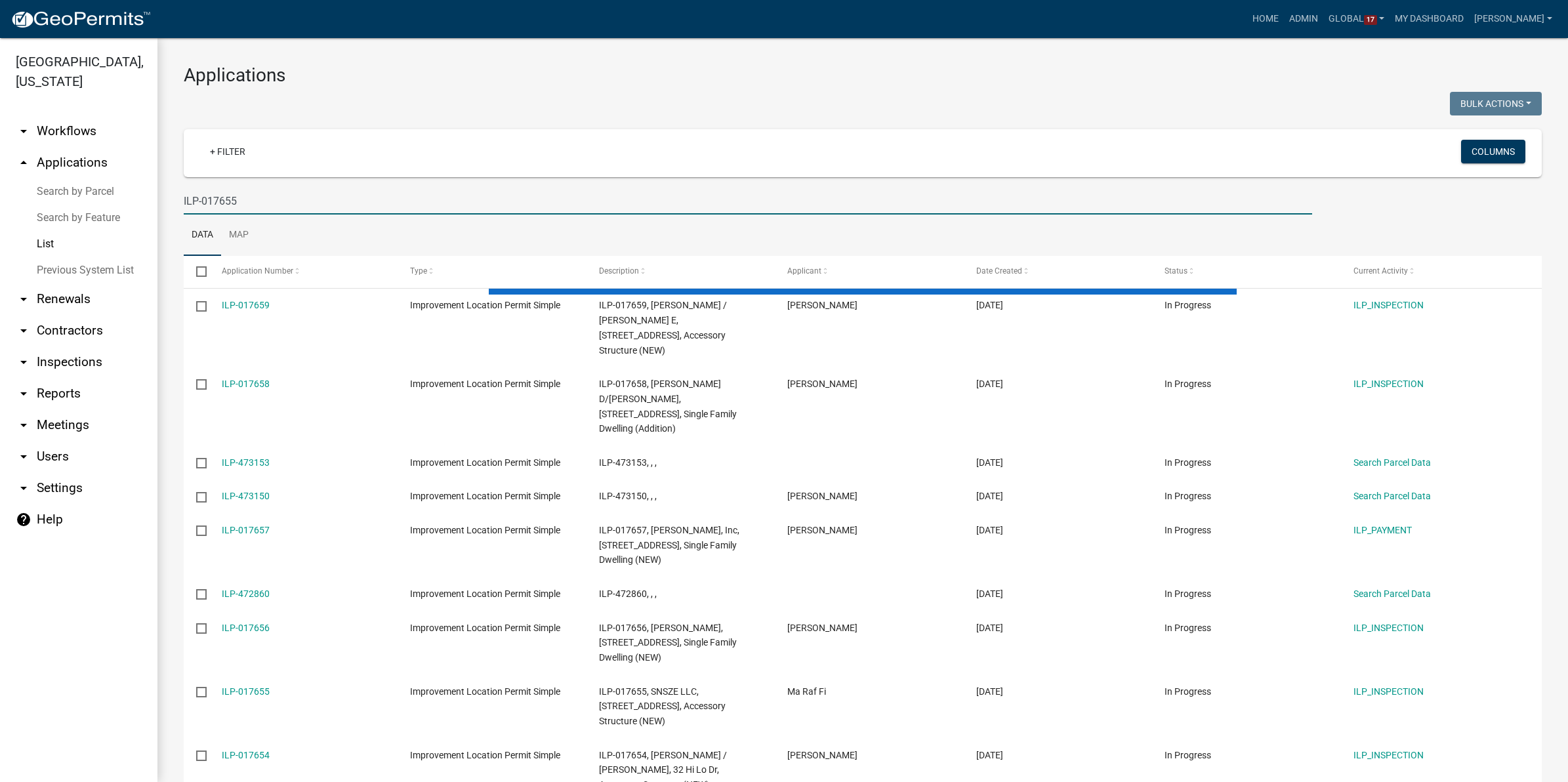
type input "ILP-017655"
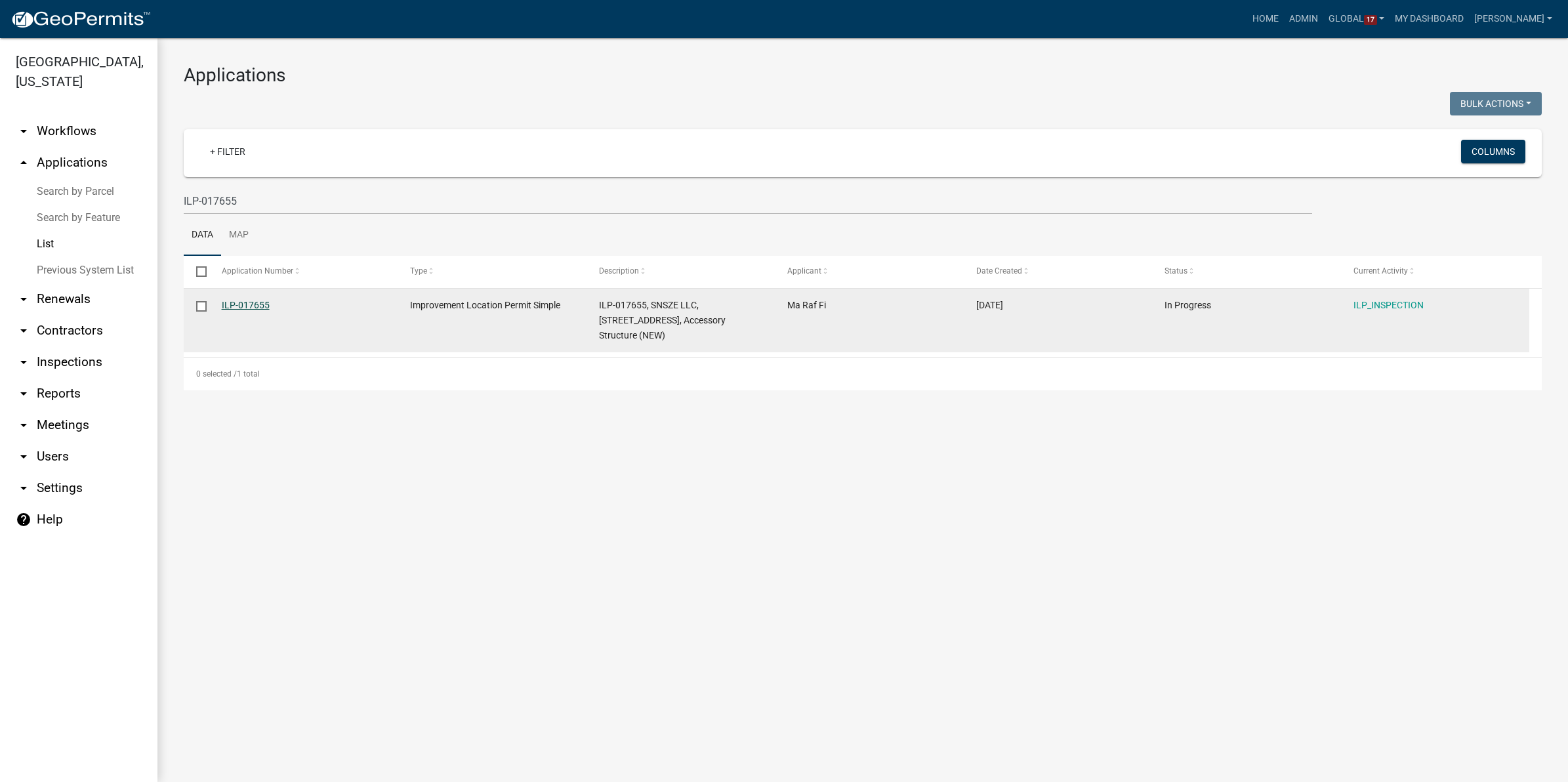
click at [260, 306] on link "ILP-017655" at bounding box center [246, 305] width 48 height 11
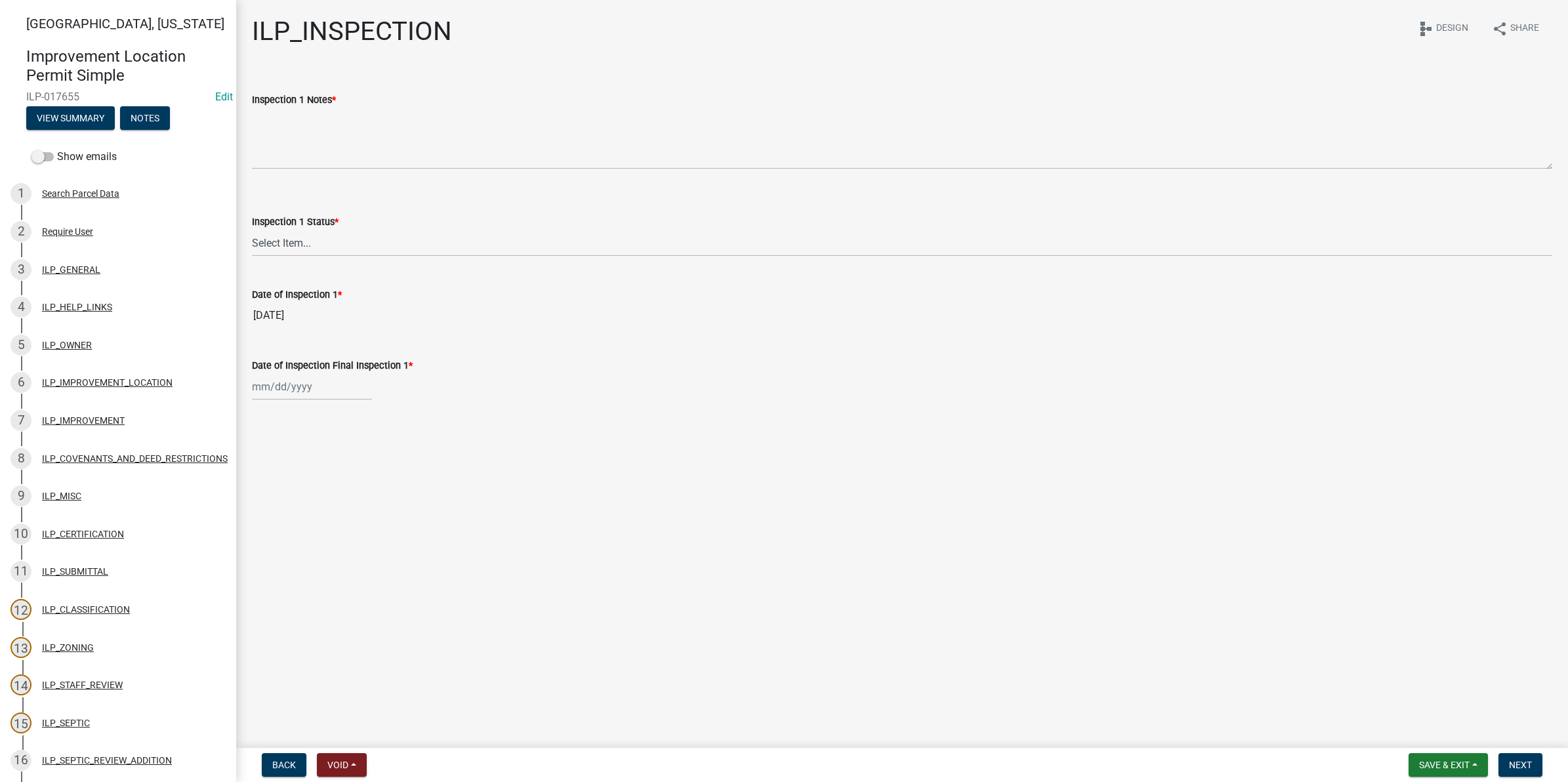
click at [1103, 105] on div "Inspection 1 Notes *" at bounding box center [903, 99] width 1300 height 15
click at [627, 319] on input "[DATE]" at bounding box center [903, 315] width 1300 height 26
click at [706, 556] on main "ILP_INSPECTION share Share schema Design Inspection 1 Notes * Inspection 1 Stat…" at bounding box center [902, 371] width 1332 height 743
